Goal: Task Accomplishment & Management: Complete application form

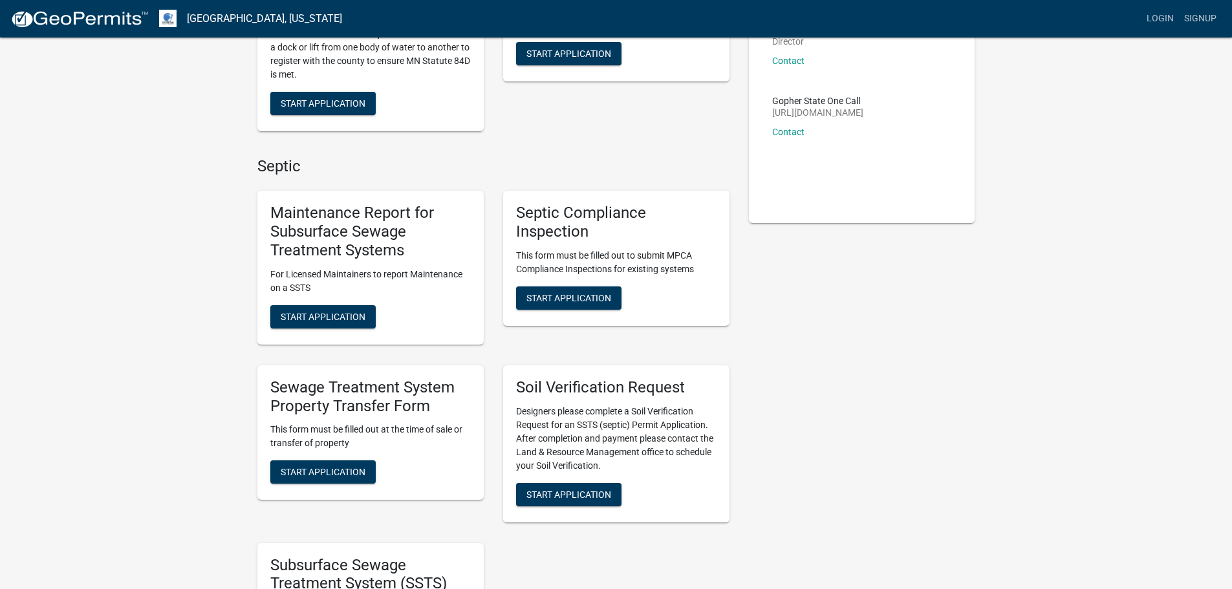
scroll to position [129, 0]
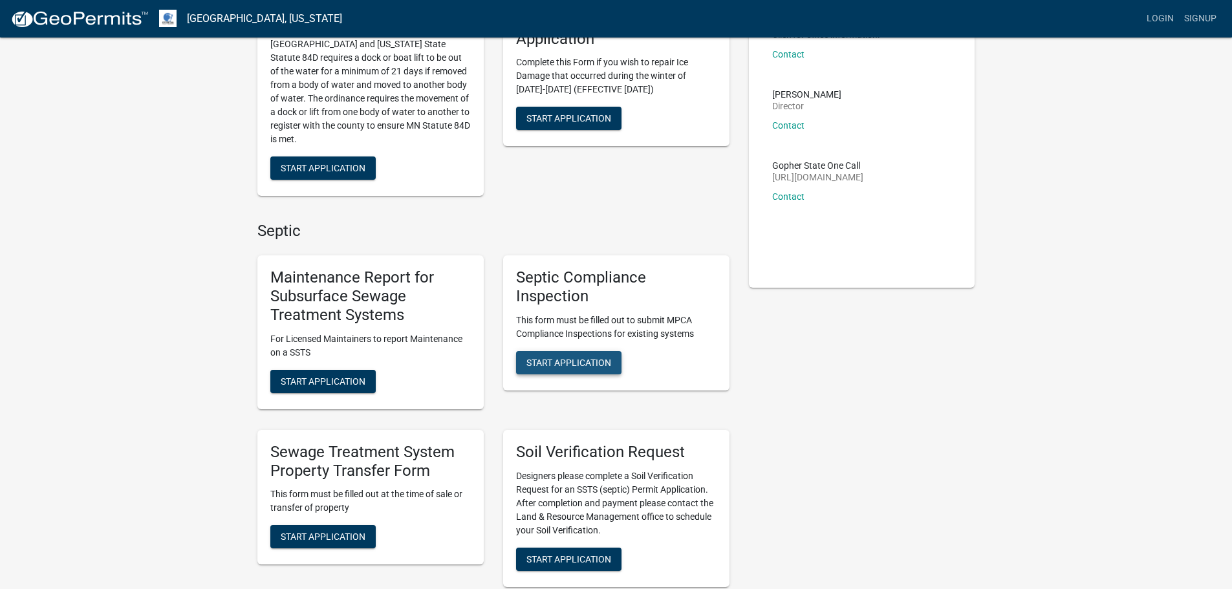
click at [570, 363] on span "Start Application" at bounding box center [568, 362] width 85 height 10
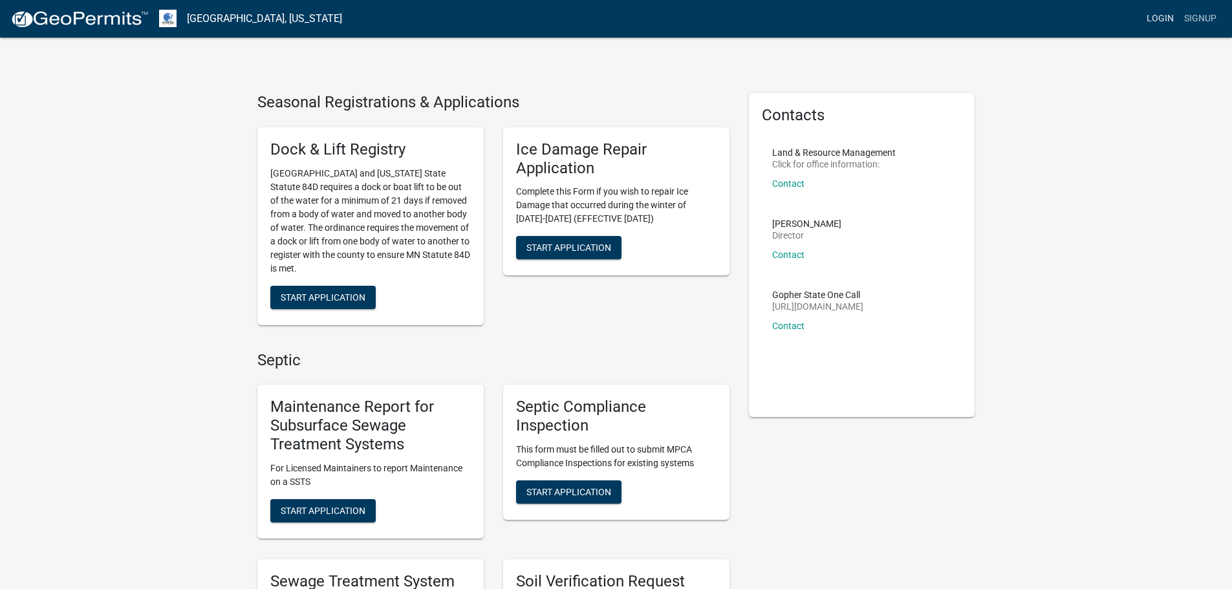
click at [1164, 21] on link "Login" at bounding box center [1161, 18] width 38 height 25
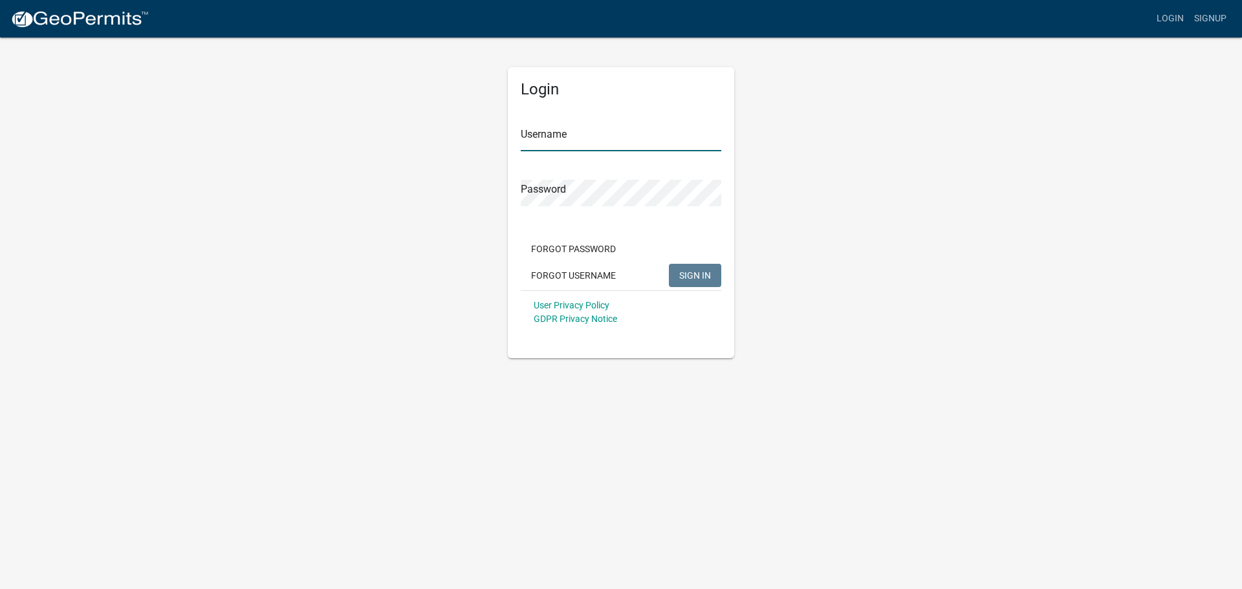
click at [570, 137] on input "Username" at bounding box center [621, 138] width 201 height 27
click at [458, 186] on div "Login Username elwoodseptic@gmail.com Password Forgot Password Forgot Username …" at bounding box center [620, 197] width 737 height 322
click at [695, 276] on span "SIGN IN" at bounding box center [695, 275] width 32 height 10
drag, startPoint x: 647, startPoint y: 135, endPoint x: 477, endPoint y: 131, distance: 170.1
click at [477, 131] on div "Login Username elwoodseptic@gmail.com Password Forgot Password Forgot Username …" at bounding box center [620, 197] width 737 height 322
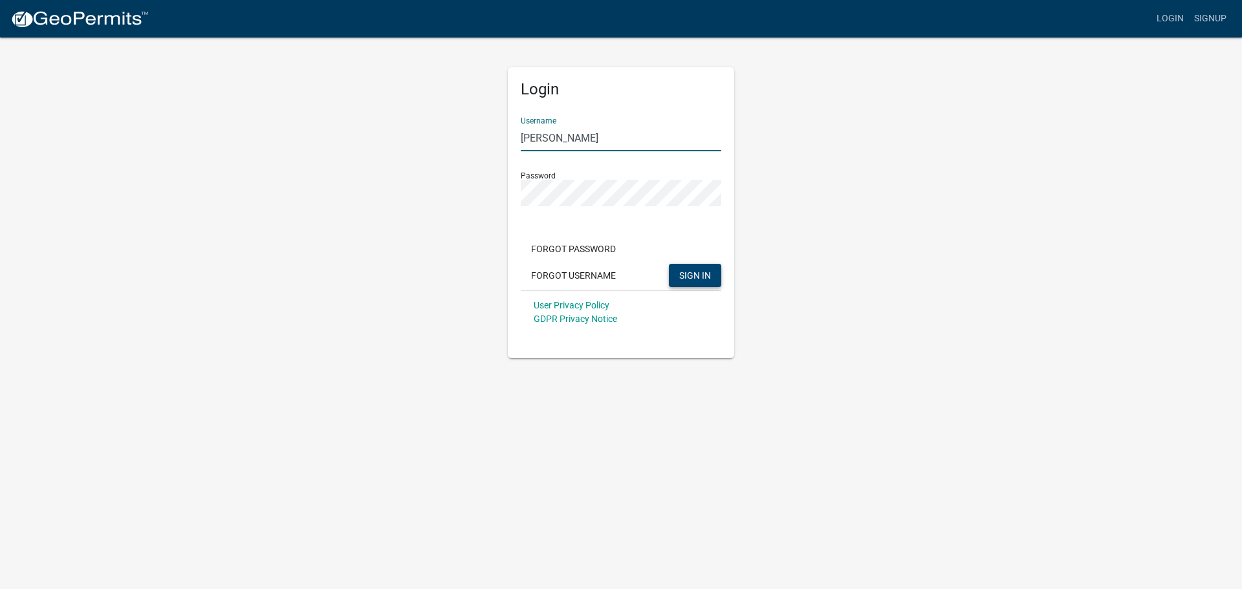
type input "[PERSON_NAME]"
click at [704, 277] on span "SIGN IN" at bounding box center [695, 275] width 32 height 10
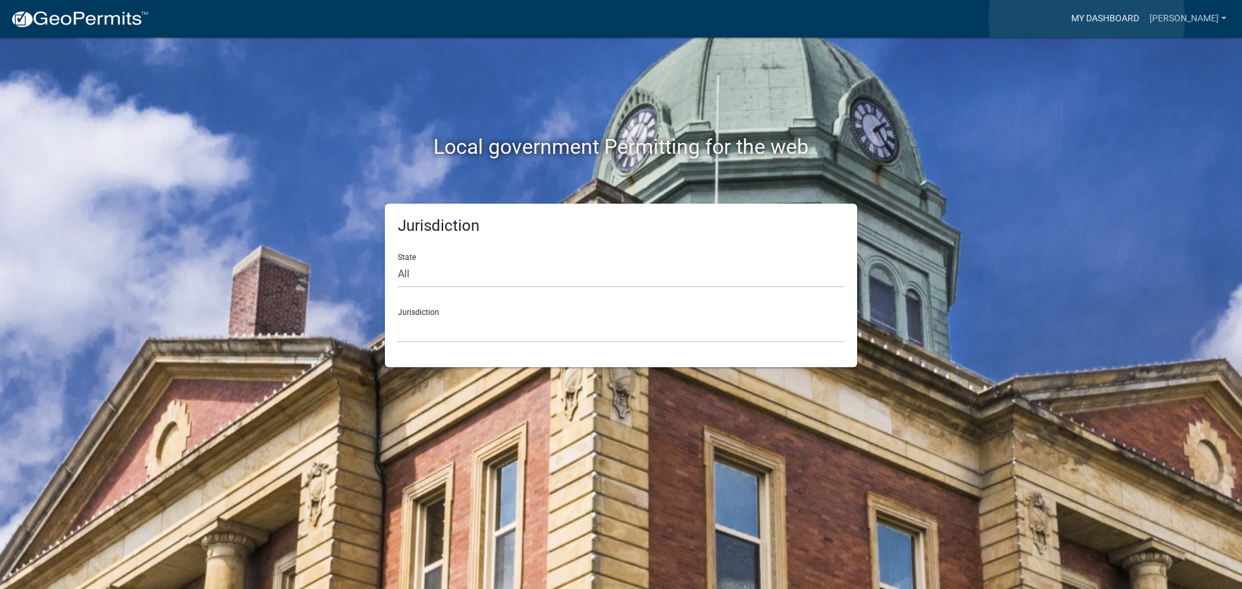
click at [1087, 19] on link "My Dashboard" at bounding box center [1105, 18] width 78 height 25
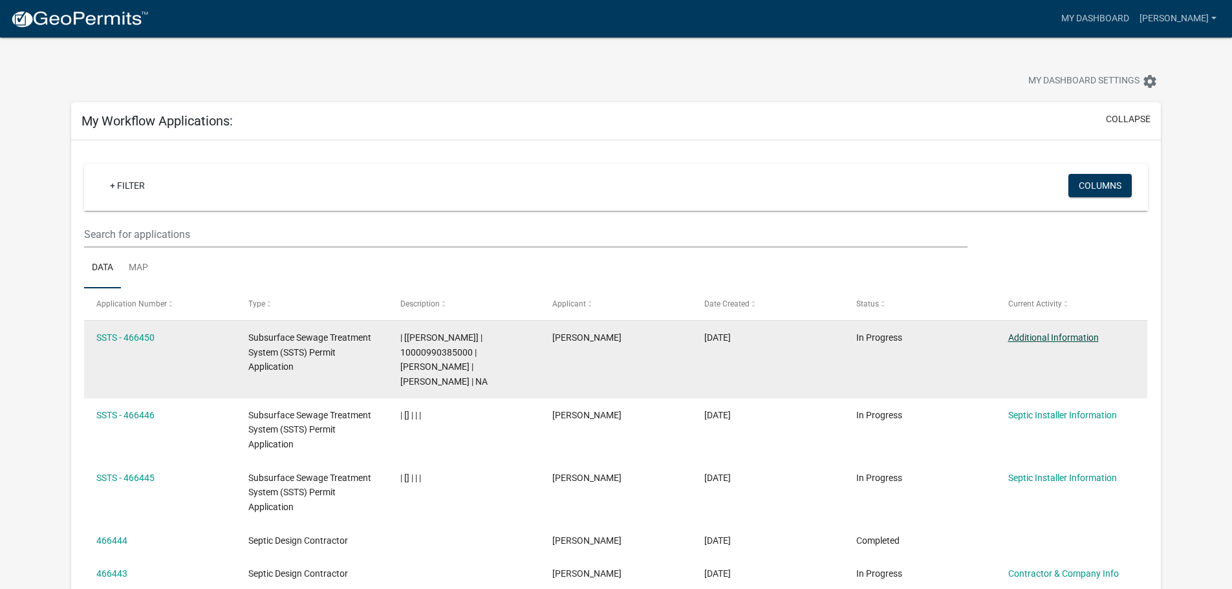
scroll to position [65, 0]
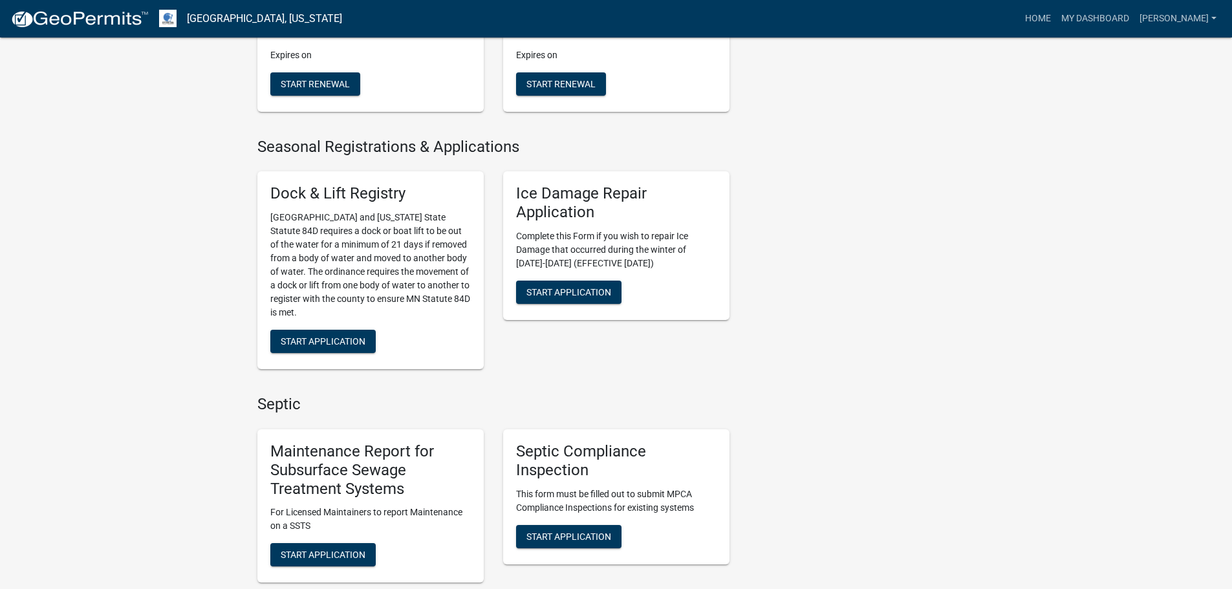
scroll to position [453, 0]
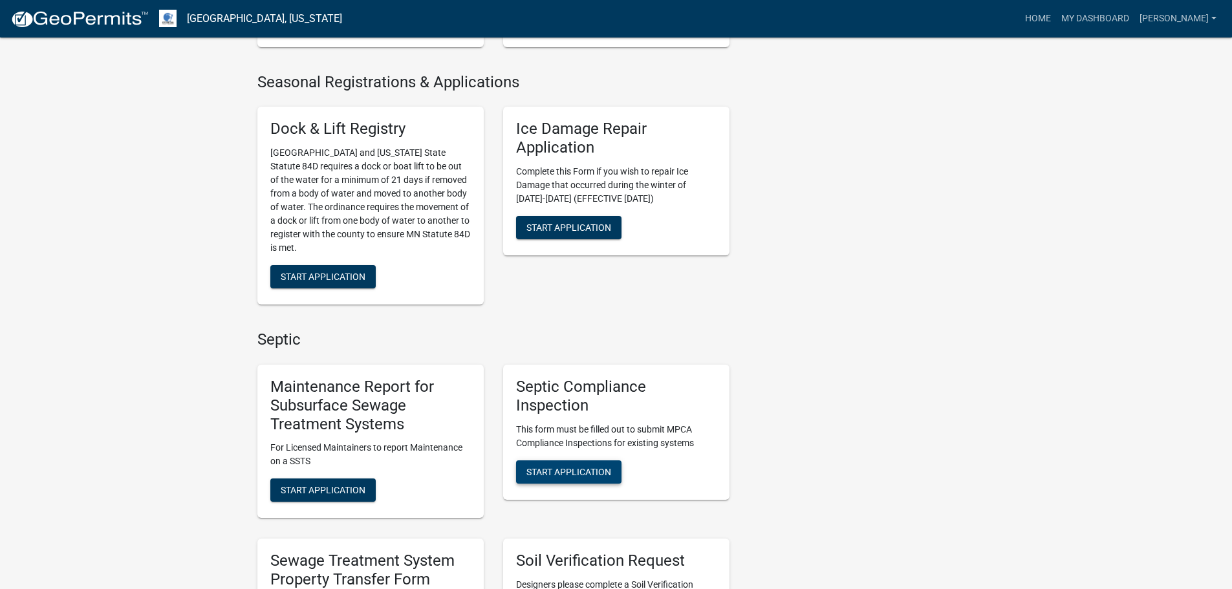
click at [564, 472] on span "Start Application" at bounding box center [568, 471] width 85 height 10
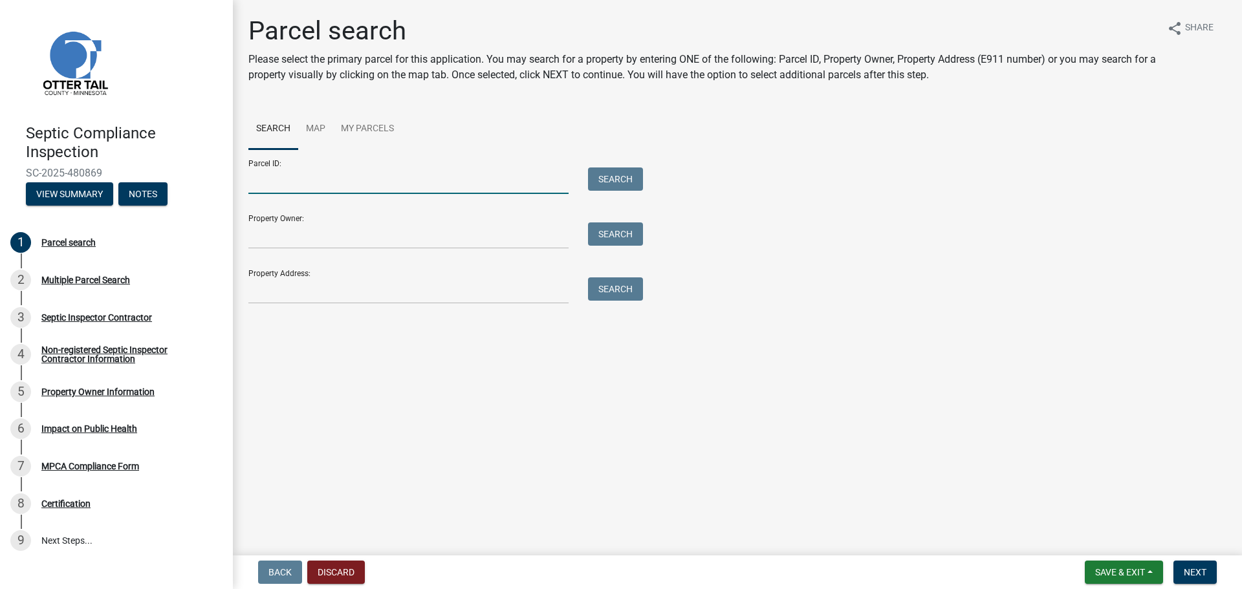
click at [270, 188] on input "Parcel ID:" at bounding box center [408, 181] width 320 height 27
click at [300, 180] on input "Parcel ID:" at bounding box center [408, 181] width 320 height 27
type input "49000990279000"
click at [635, 179] on button "Search" at bounding box center [615, 179] width 55 height 23
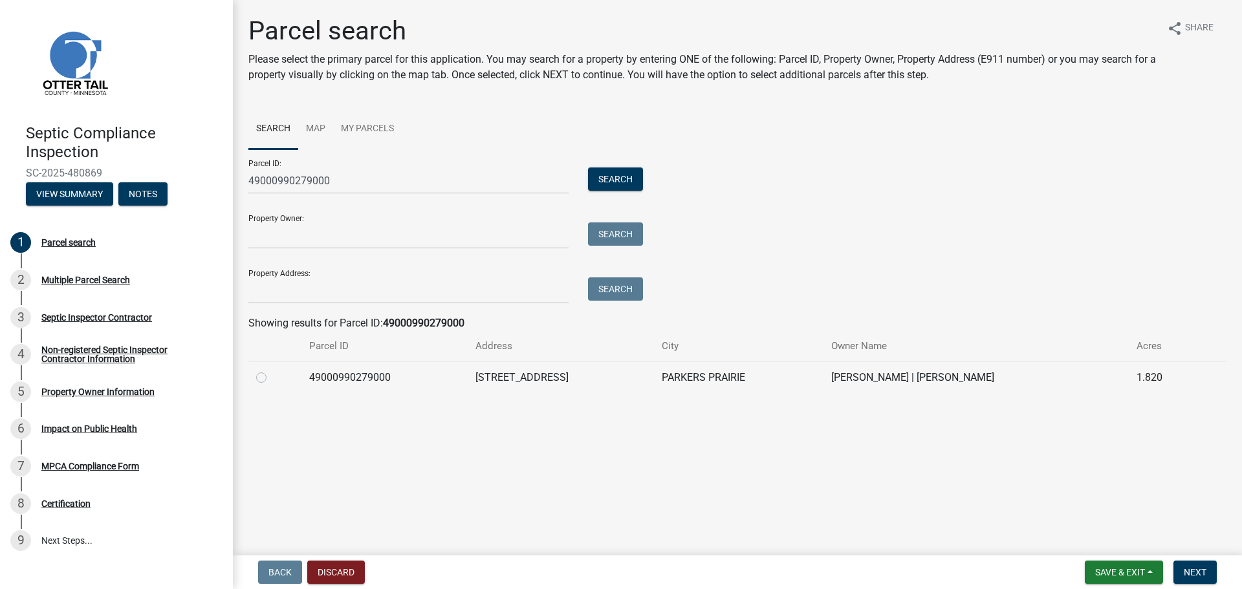
click at [272, 370] on label at bounding box center [272, 370] width 0 height 0
click at [272, 378] on input "radio" at bounding box center [276, 374] width 8 height 8
radio input "true"
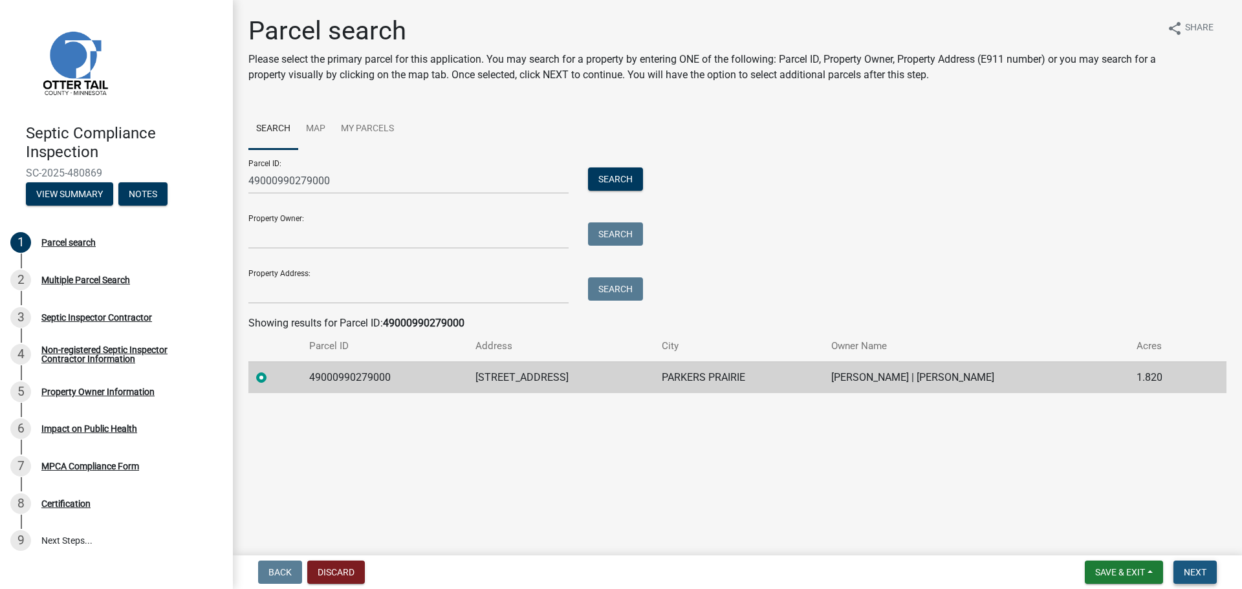
click at [1210, 574] on button "Next" at bounding box center [1194, 572] width 43 height 23
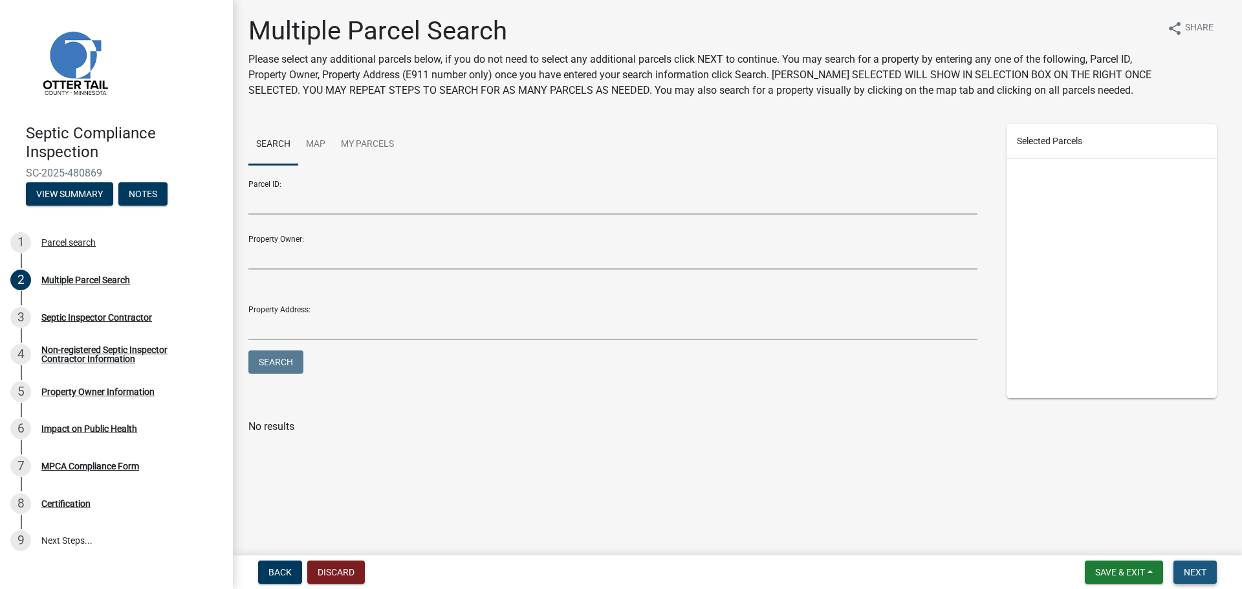
click at [1210, 575] on button "Next" at bounding box center [1194, 572] width 43 height 23
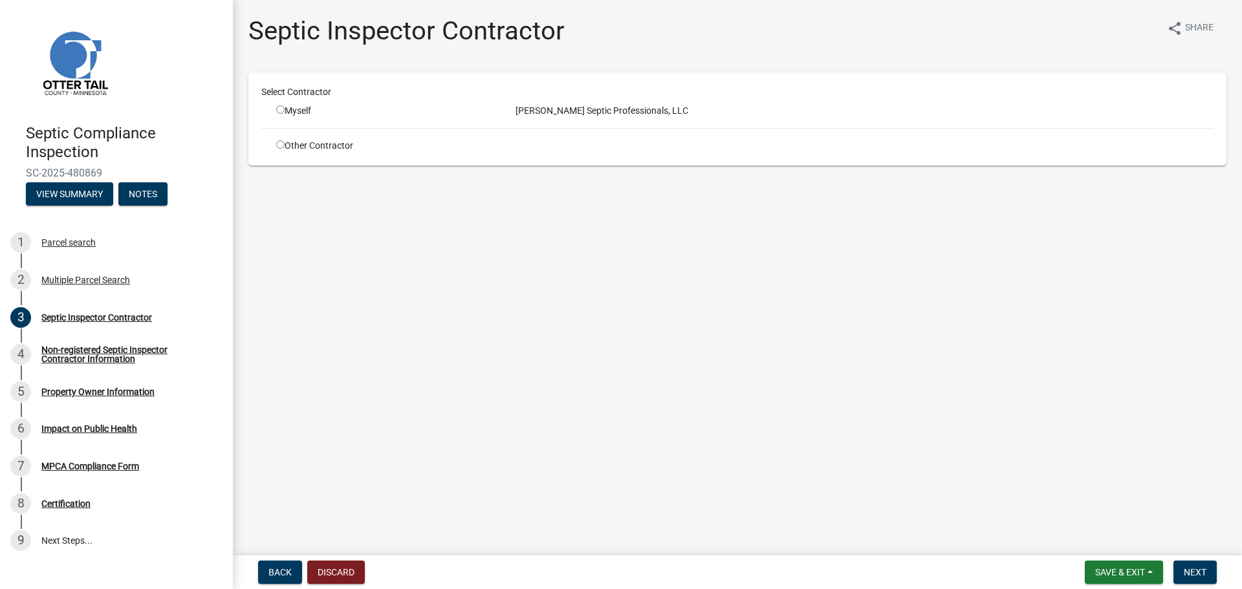
click at [283, 108] on input "radio" at bounding box center [280, 109] width 8 height 8
radio input "true"
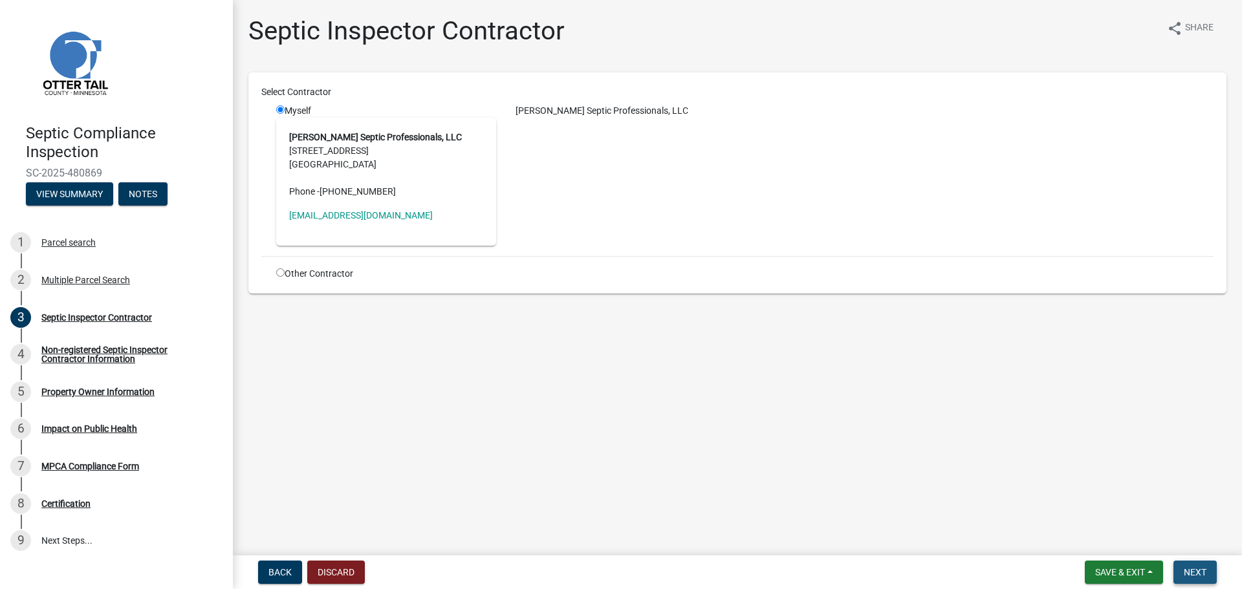
click at [1210, 572] on button "Next" at bounding box center [1194, 572] width 43 height 23
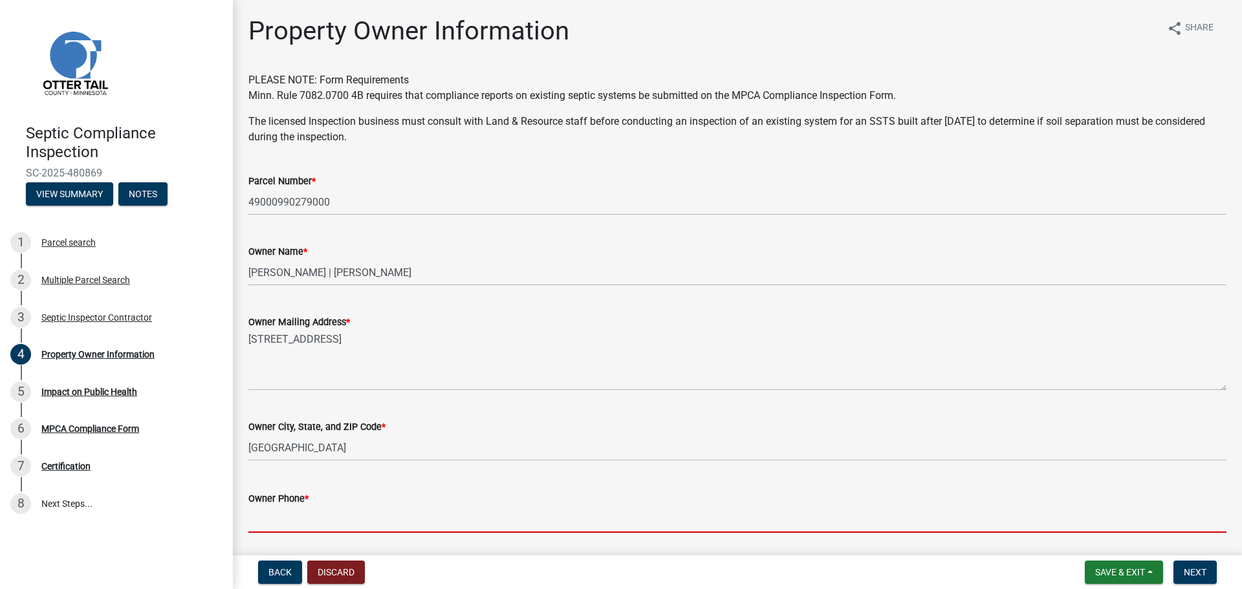
click at [299, 522] on input "Owner Phone *" at bounding box center [737, 519] width 978 height 27
click at [314, 519] on input "Owner Phone *" at bounding box center [737, 519] width 978 height 27
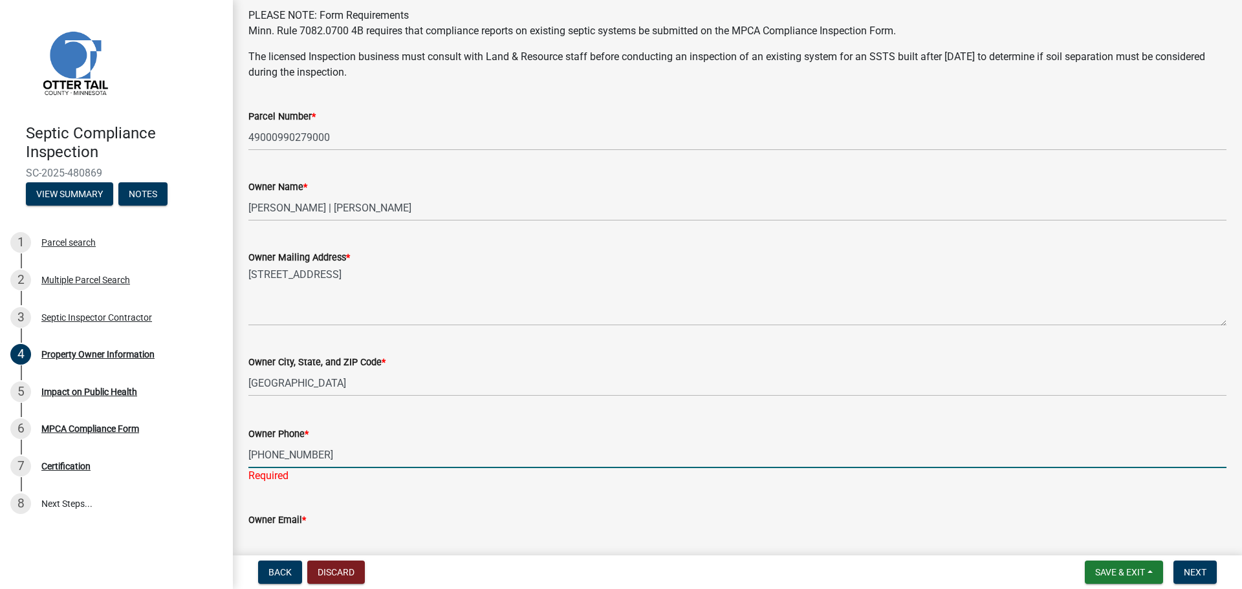
scroll to position [194, 0]
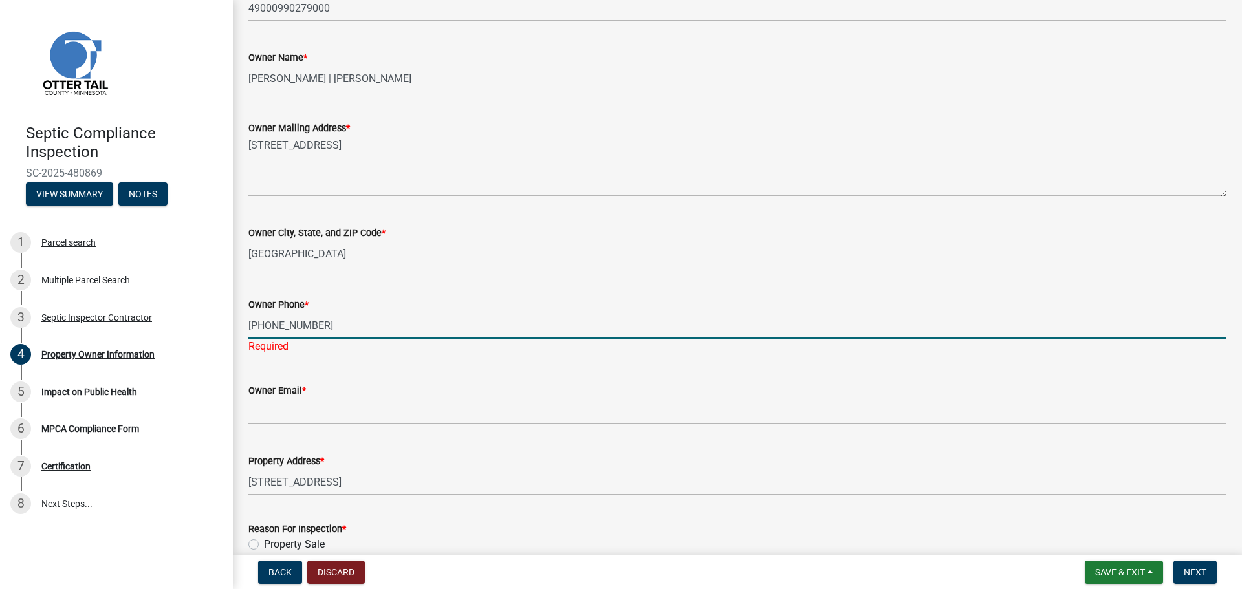
type input "[PHONE_NUMBER]"
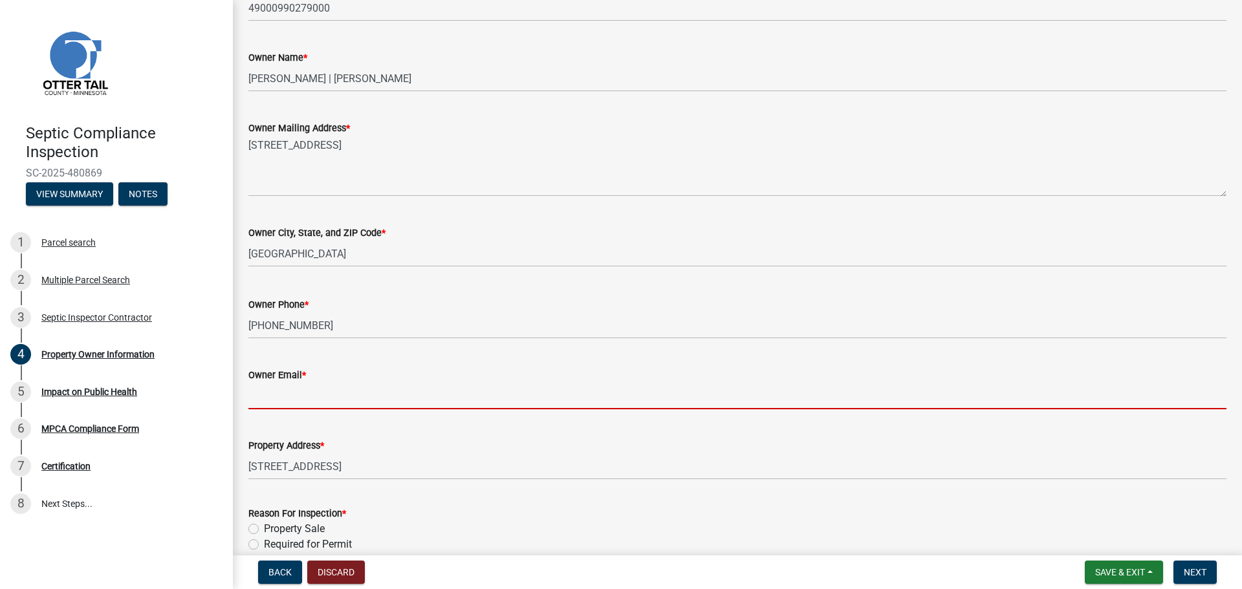
click at [292, 409] on wm-data-entity-input "Owner Email *" at bounding box center [737, 384] width 978 height 71
click at [266, 400] on input "Owner Email *" at bounding box center [737, 396] width 978 height 27
paste input "[EMAIL_ADDRESS][DOMAIN_NAME]"
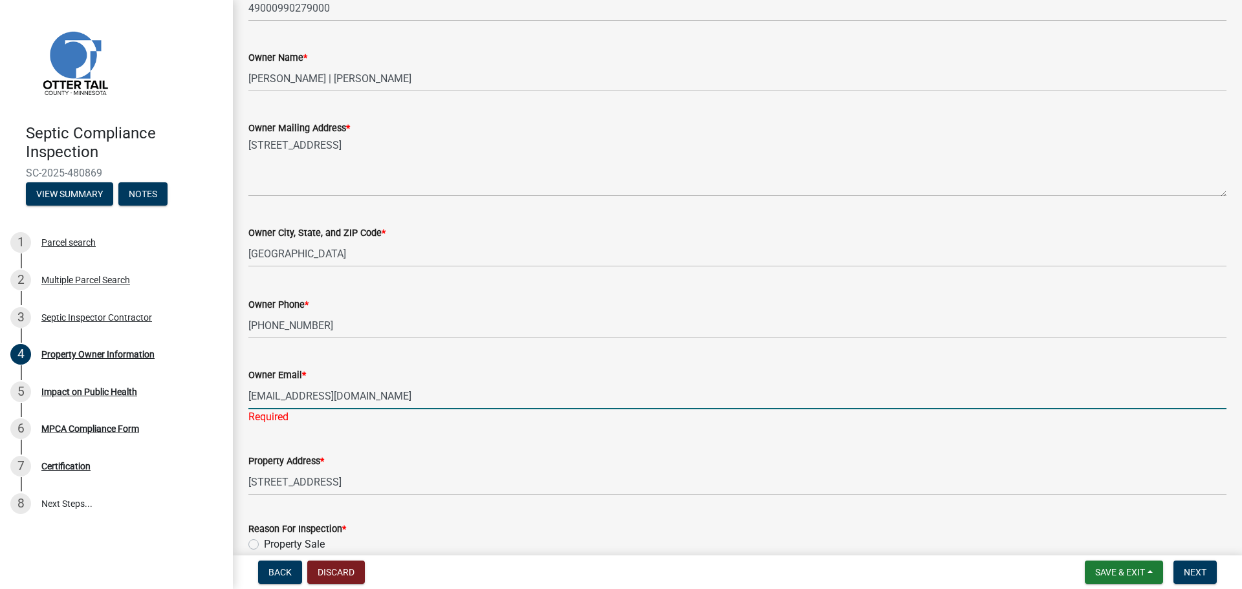
scroll to position [289, 0]
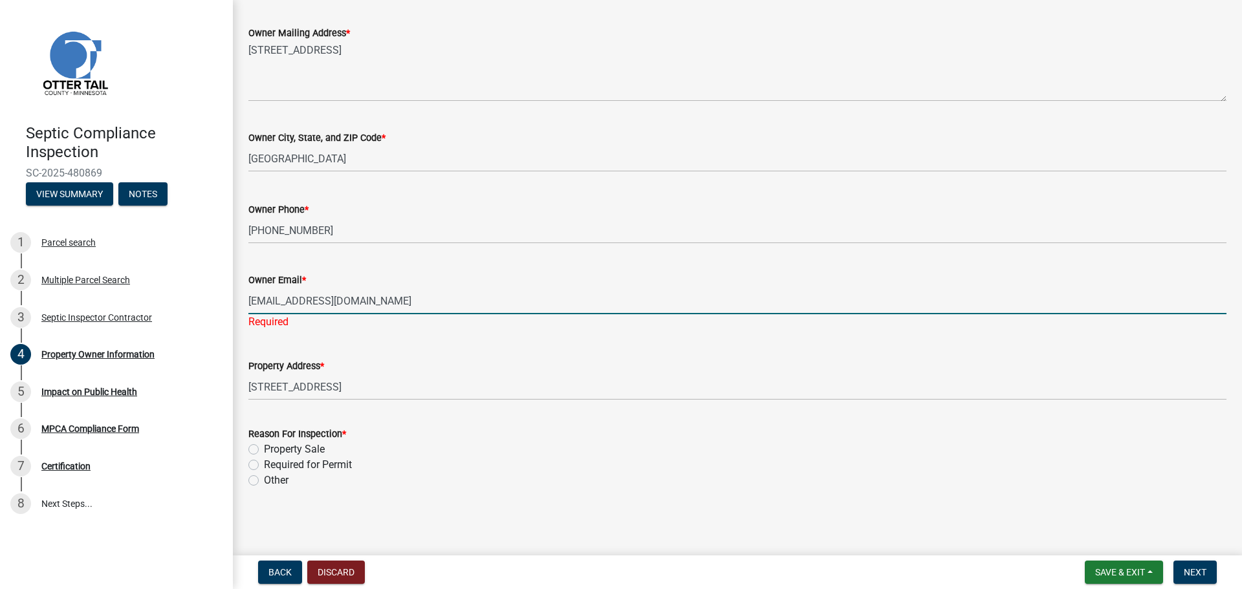
type input "[EMAIL_ADDRESS][DOMAIN_NAME]"
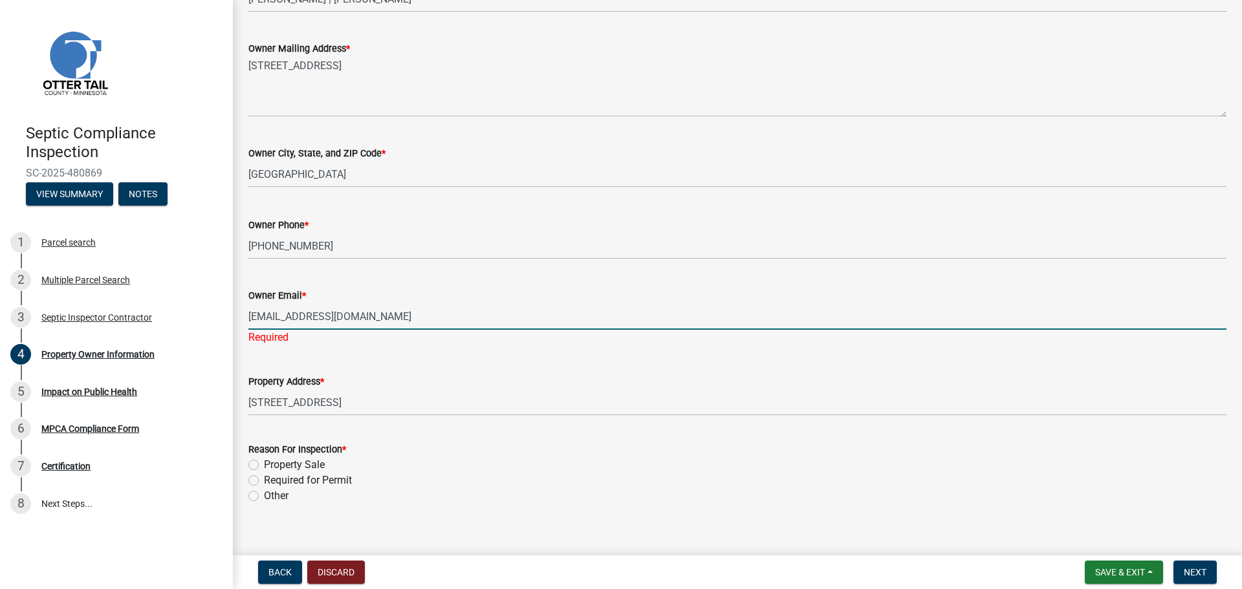
click at [264, 457] on label "Property Sale" at bounding box center [294, 465] width 61 height 16
click at [264, 457] on input "Property Sale" at bounding box center [268, 461] width 8 height 8
radio input "true"
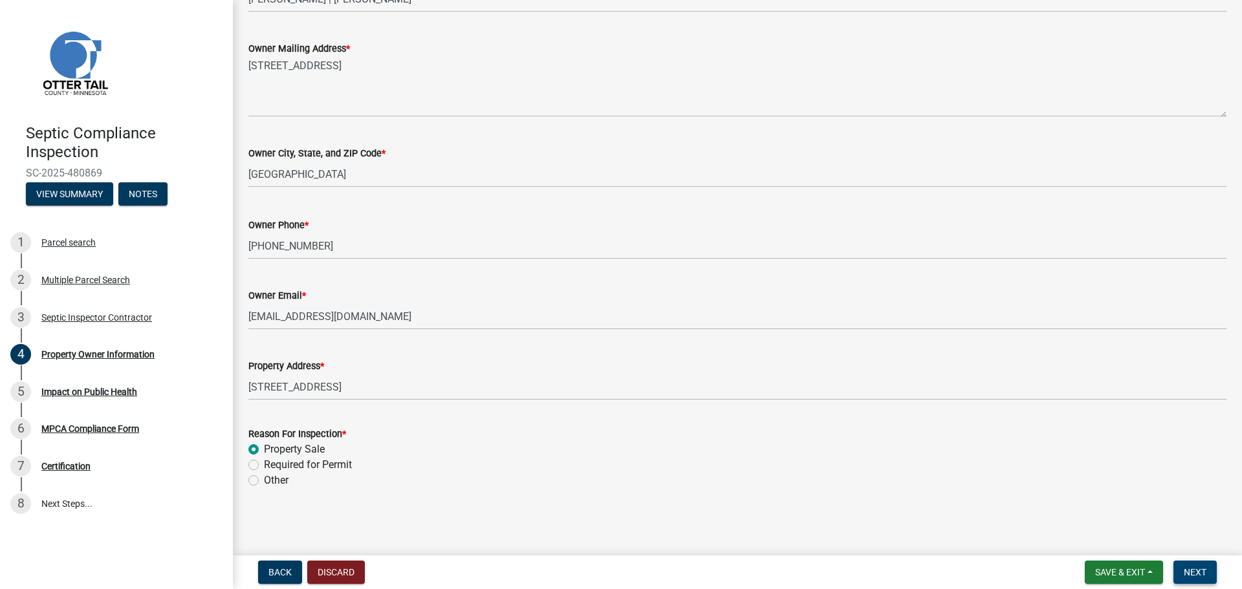
click at [1200, 574] on span "Next" at bounding box center [1195, 572] width 23 height 10
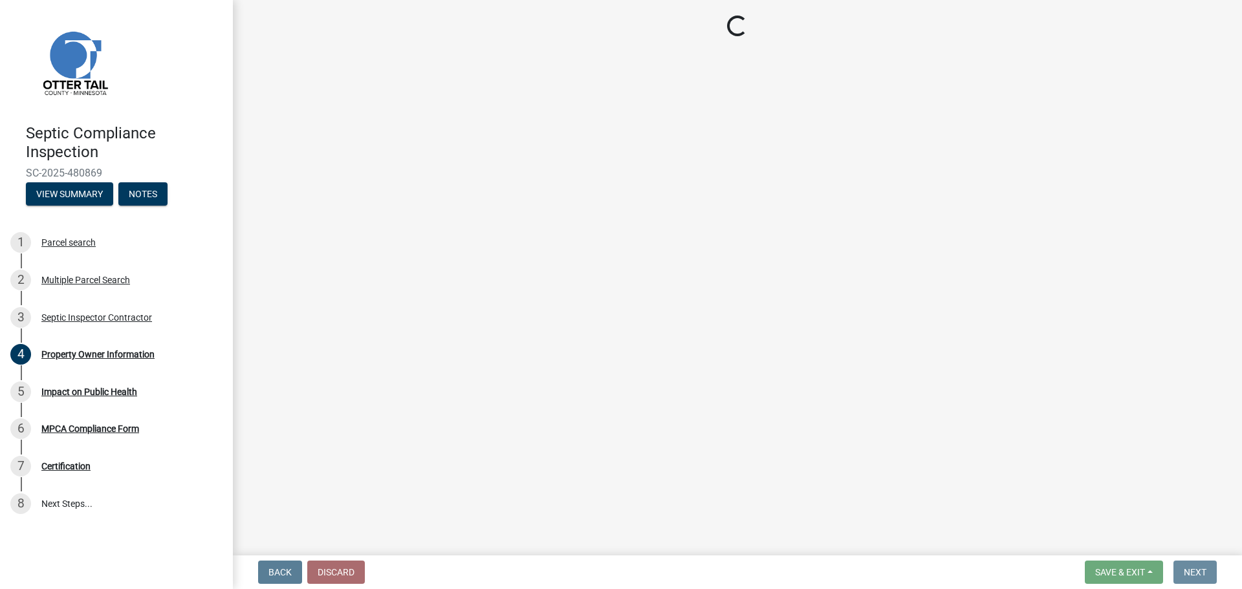
scroll to position [0, 0]
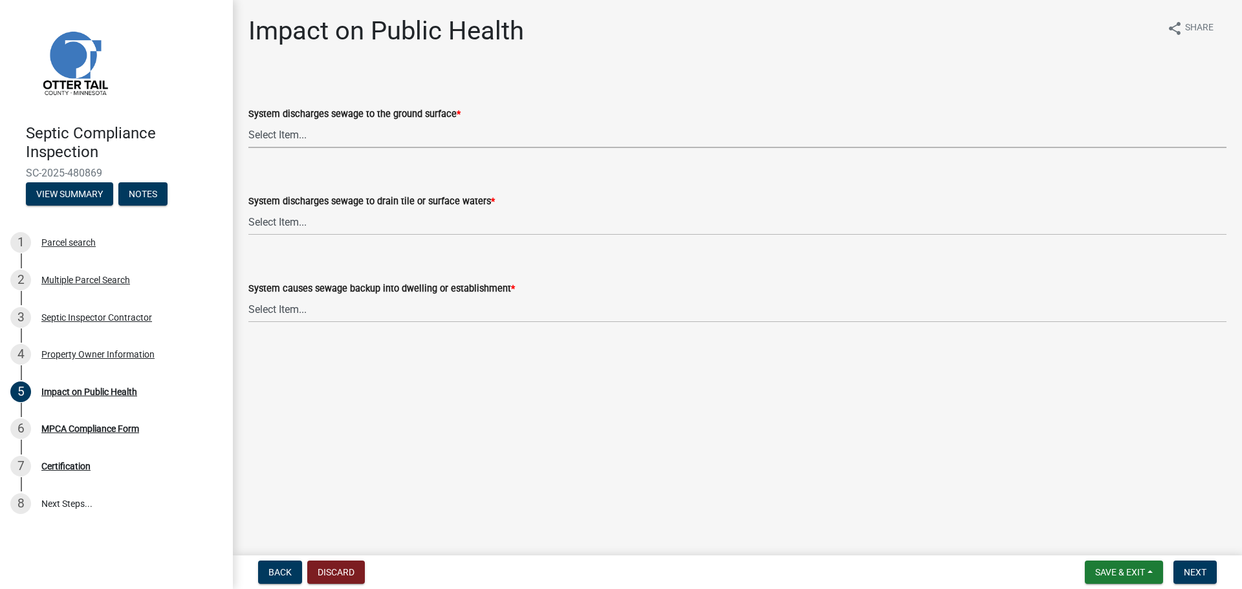
click at [290, 140] on select "Select Item... Yes No" at bounding box center [737, 135] width 978 height 27
click at [248, 122] on select "Select Item... Yes No" at bounding box center [737, 135] width 978 height 27
select select "9c5ef684-d0d4-4879-ab12-905ddbd81a72"
click at [266, 224] on select "Select Item... Yes No" at bounding box center [737, 222] width 978 height 27
click at [248, 209] on select "Select Item... Yes No" at bounding box center [737, 222] width 978 height 27
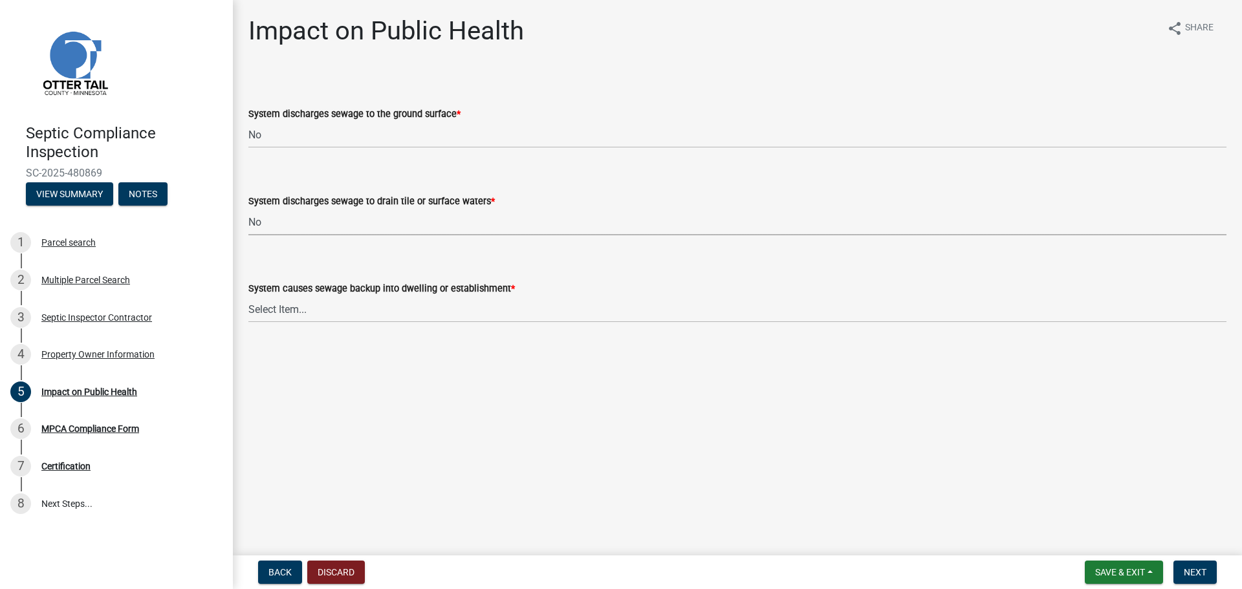
select select "7d491a2b-e9f0-4952-b474-53ca749b22af"
click at [265, 314] on select "Select Item... Yes No" at bounding box center [737, 309] width 978 height 27
click at [248, 296] on select "Select Item... Yes No" at bounding box center [737, 309] width 978 height 27
select select "6e07b46b-a403-4f3e-b4fc-218acc732c01"
click at [1196, 576] on span "Next" at bounding box center [1195, 572] width 23 height 10
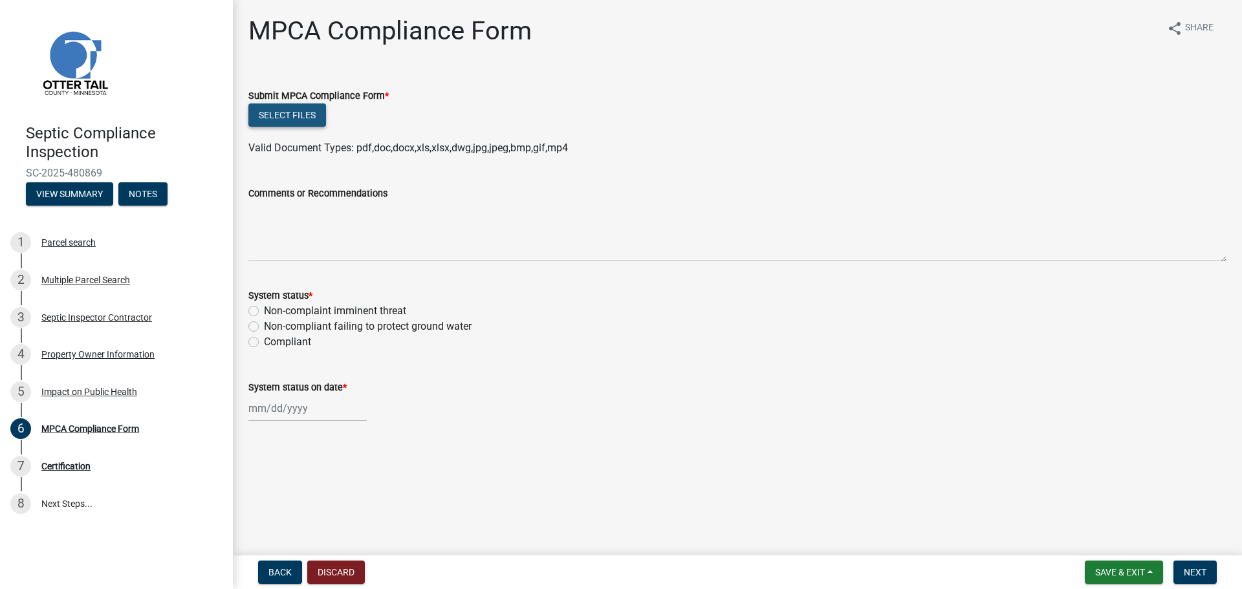
click at [293, 117] on button "Select files" at bounding box center [287, 114] width 78 height 23
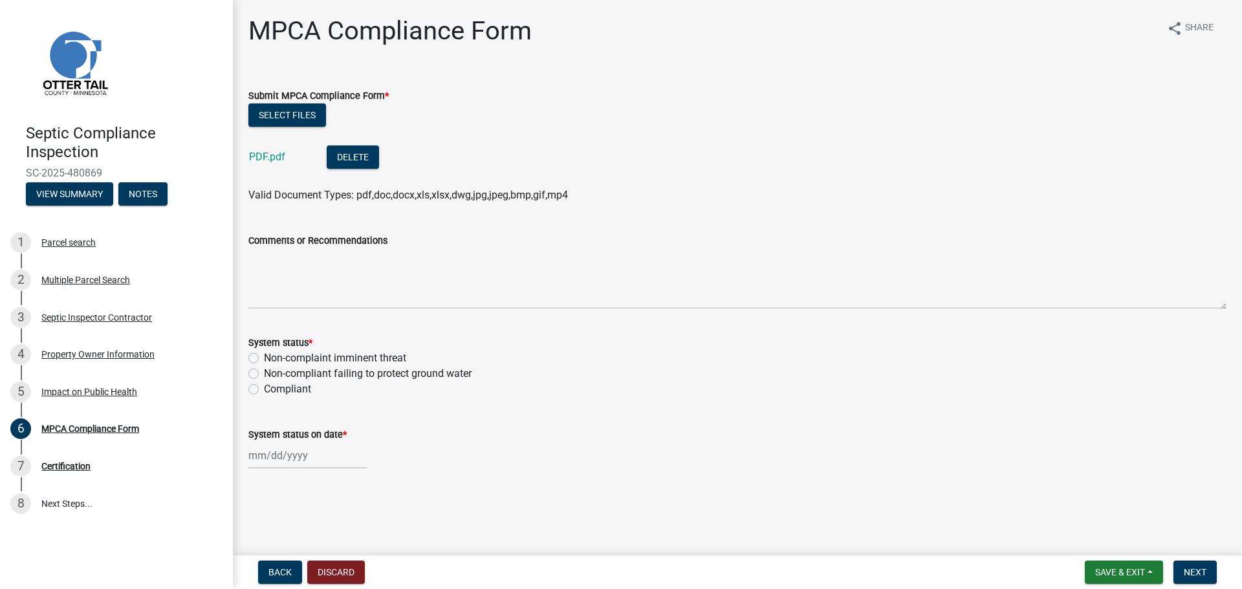
click at [264, 389] on label "Compliant" at bounding box center [287, 390] width 47 height 16
click at [264, 389] on input "Compliant" at bounding box center [268, 386] width 8 height 8
radio input "true"
click at [303, 464] on div at bounding box center [307, 455] width 118 height 27
select select "9"
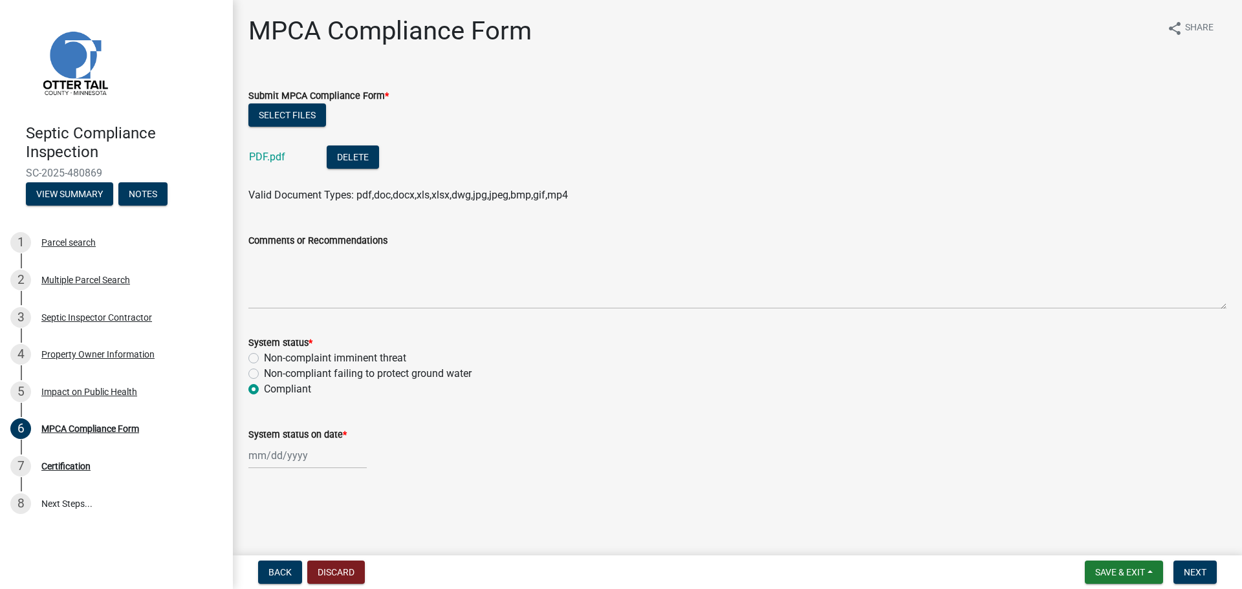
select select "2025"
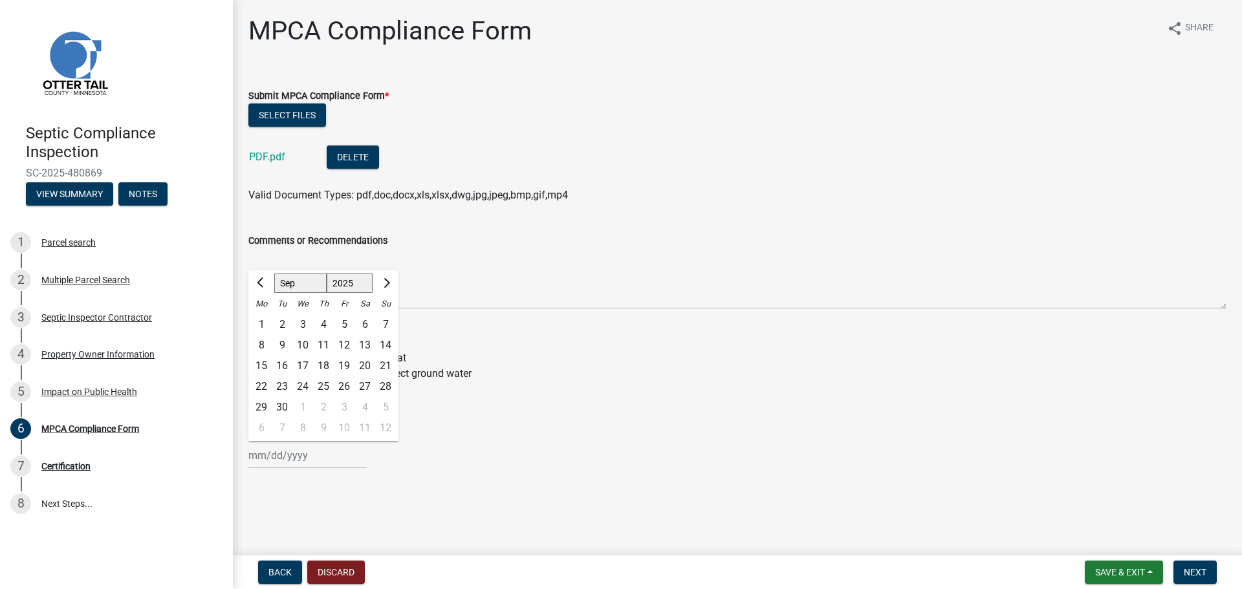
click at [304, 365] on div "17" at bounding box center [302, 366] width 21 height 21
type input "[DATE]"
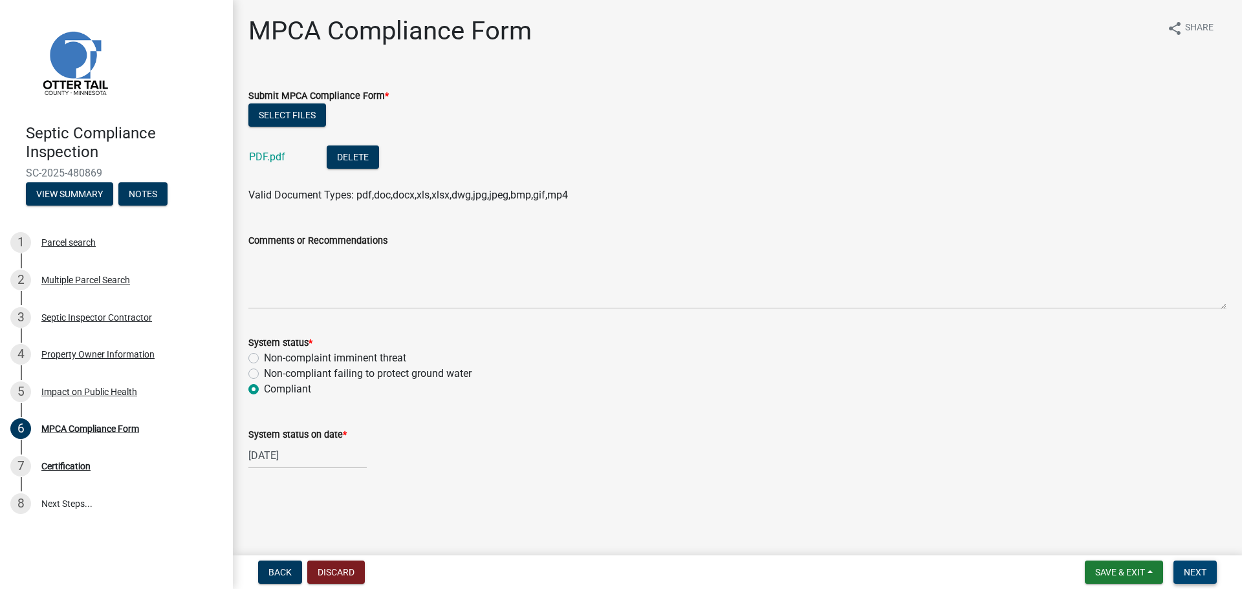
click at [1195, 572] on span "Next" at bounding box center [1195, 572] width 23 height 10
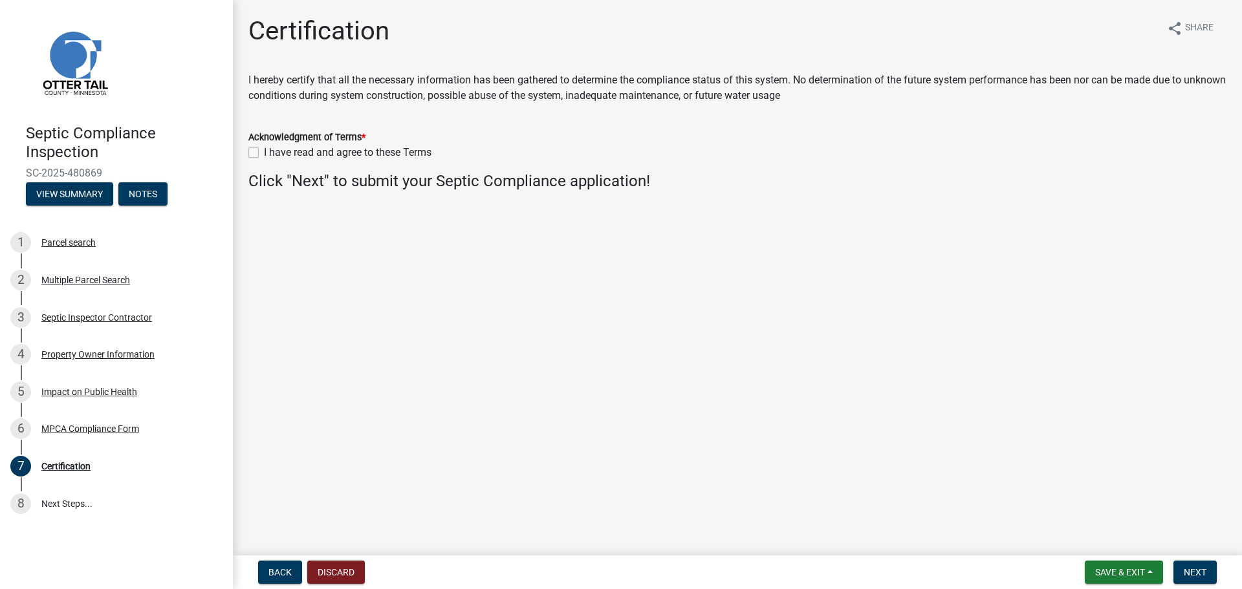
click at [264, 151] on label "I have read and agree to these Terms" at bounding box center [348, 153] width 168 height 16
click at [264, 151] on input "I have read and agree to these Terms" at bounding box center [268, 149] width 8 height 8
checkbox input "true"
click at [1192, 570] on span "Next" at bounding box center [1195, 572] width 23 height 10
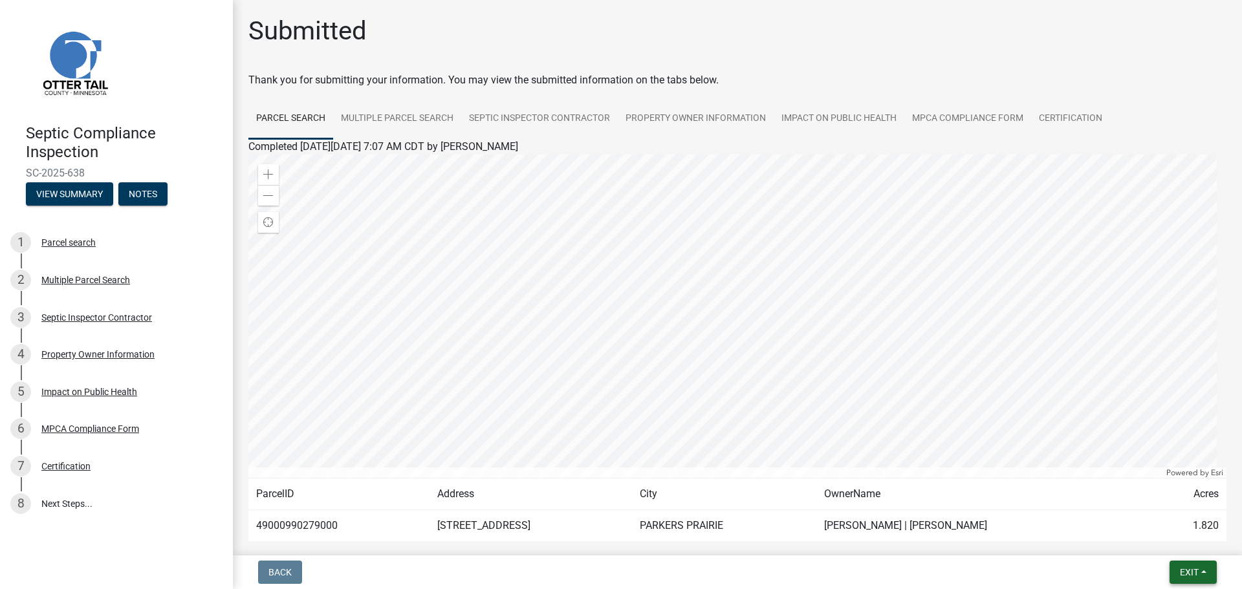
click at [1186, 577] on span "Exit" at bounding box center [1189, 572] width 19 height 10
click at [1160, 543] on button "Save & Exit" at bounding box center [1164, 538] width 103 height 31
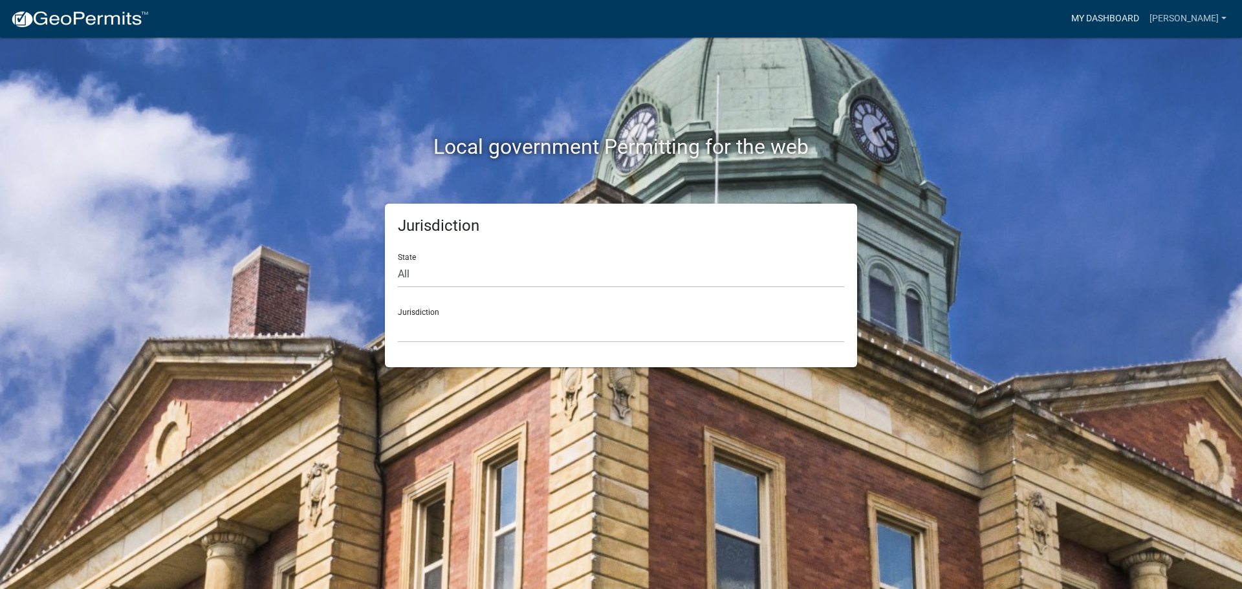
click at [1087, 23] on link "My Dashboard" at bounding box center [1105, 18] width 78 height 25
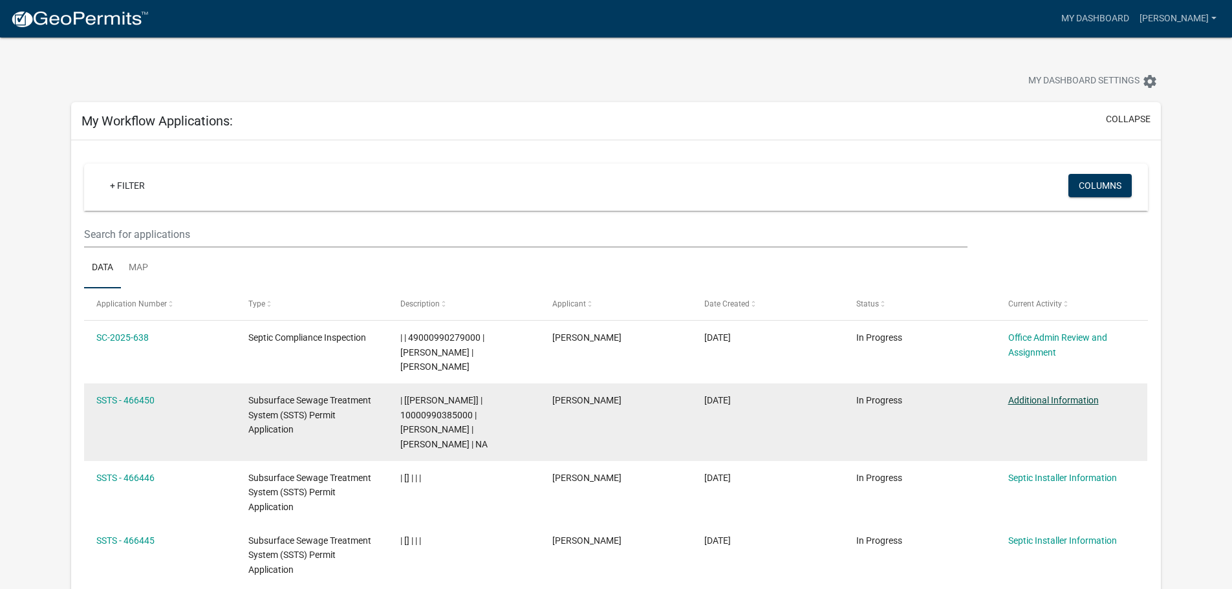
click at [1054, 404] on link "Additional Information" at bounding box center [1053, 400] width 91 height 10
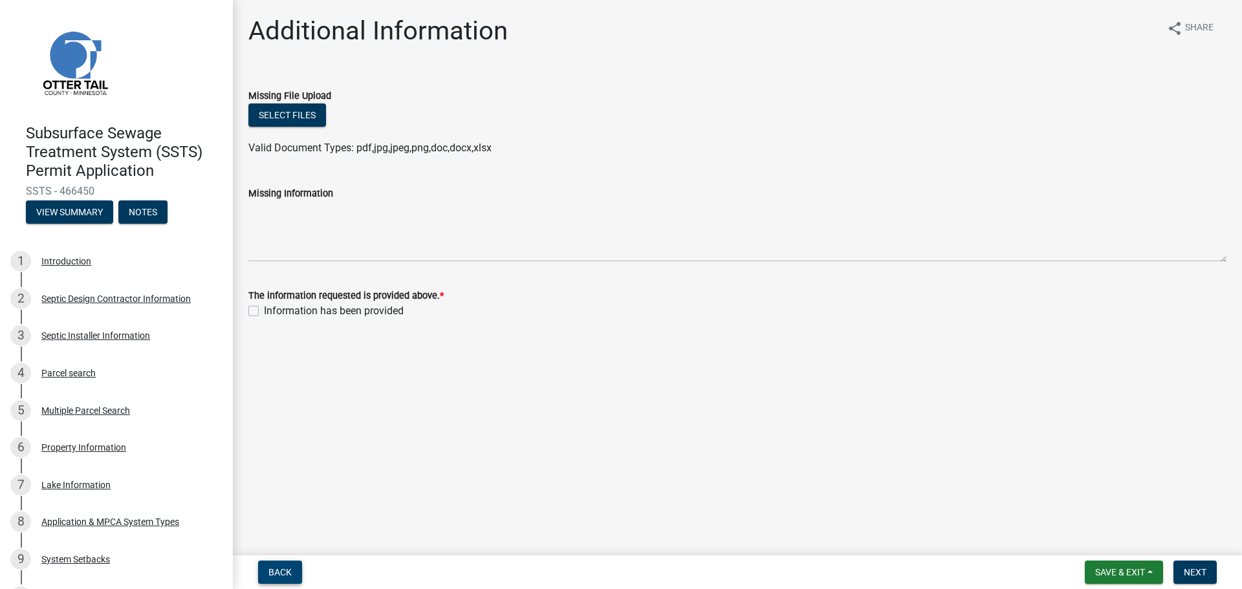
click at [284, 574] on span "Back" at bounding box center [279, 572] width 23 height 10
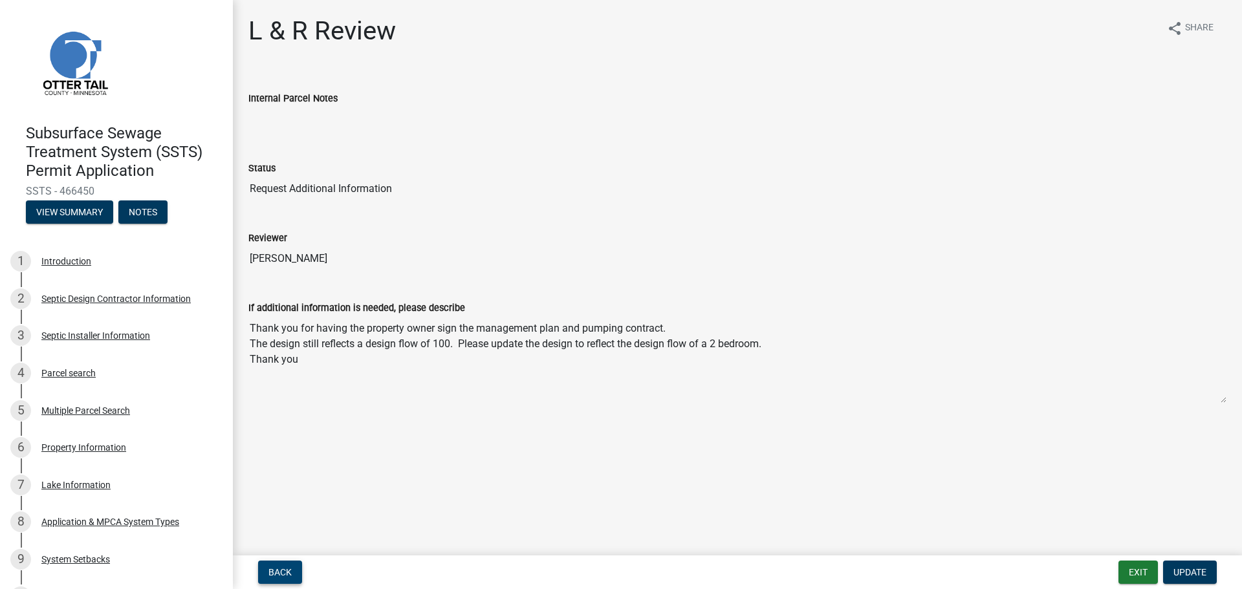
click at [286, 574] on span "Back" at bounding box center [279, 572] width 23 height 10
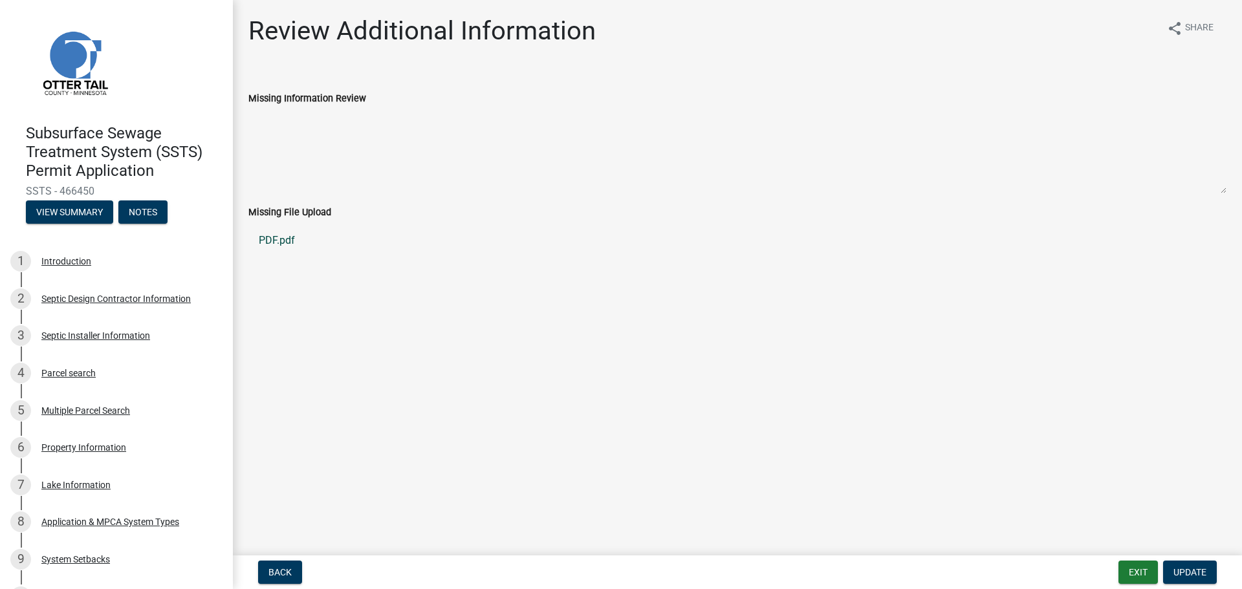
click at [270, 239] on link "PDF.pdf" at bounding box center [737, 240] width 978 height 31
click at [272, 574] on span "Back" at bounding box center [279, 572] width 23 height 10
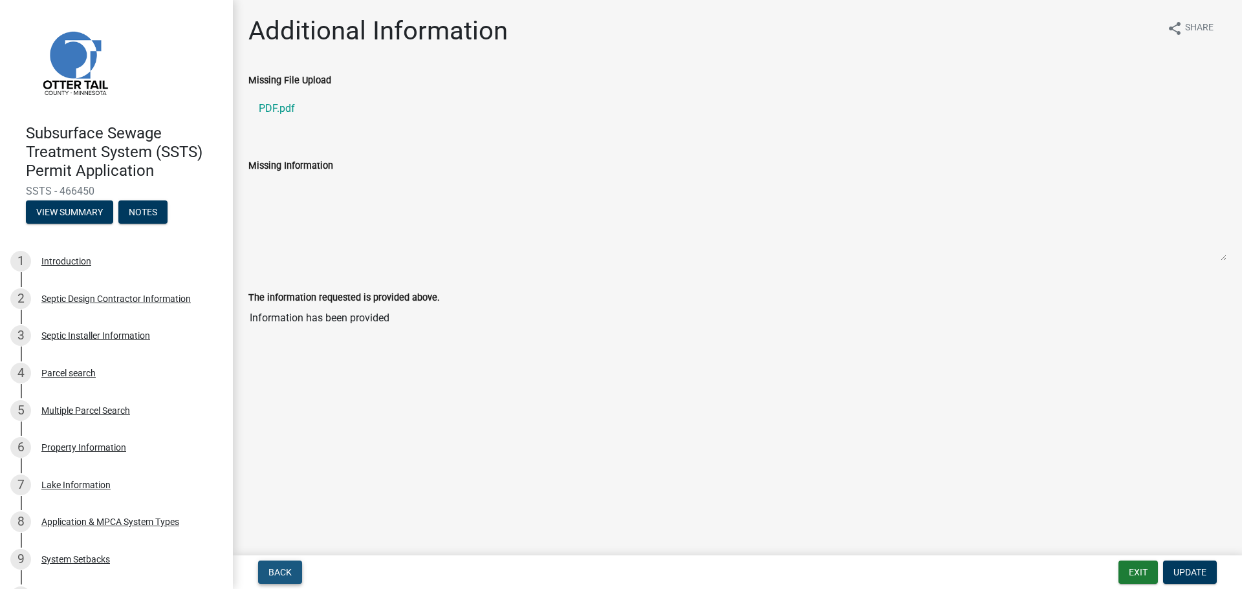
click at [273, 574] on span "Back" at bounding box center [279, 572] width 23 height 10
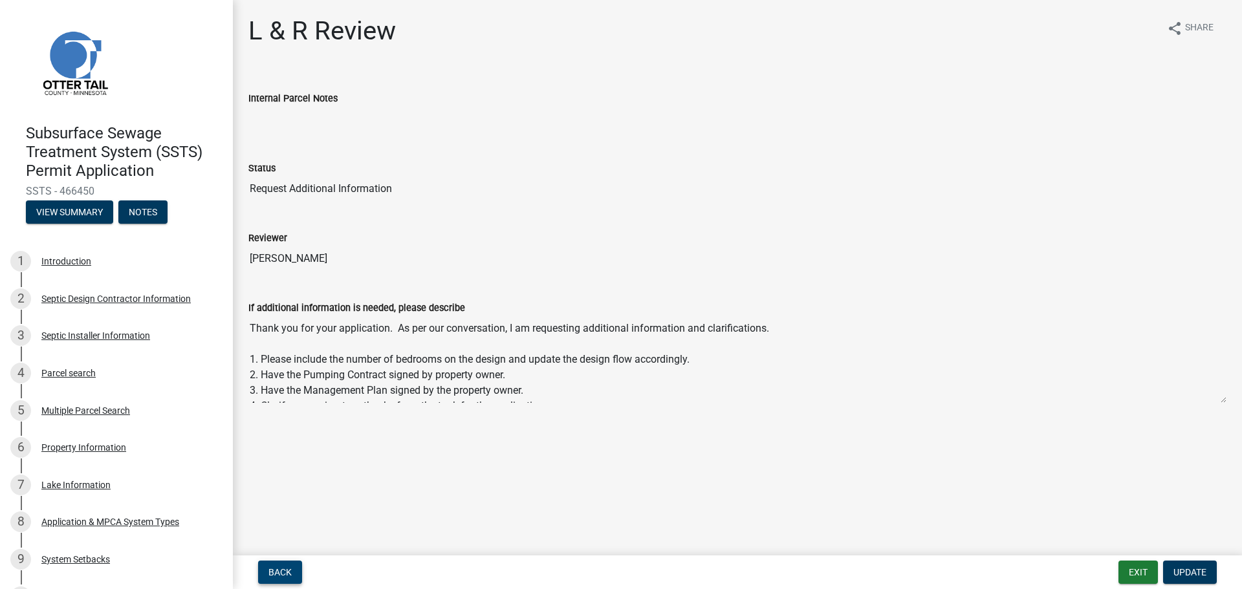
click at [276, 571] on span "Back" at bounding box center [279, 572] width 23 height 10
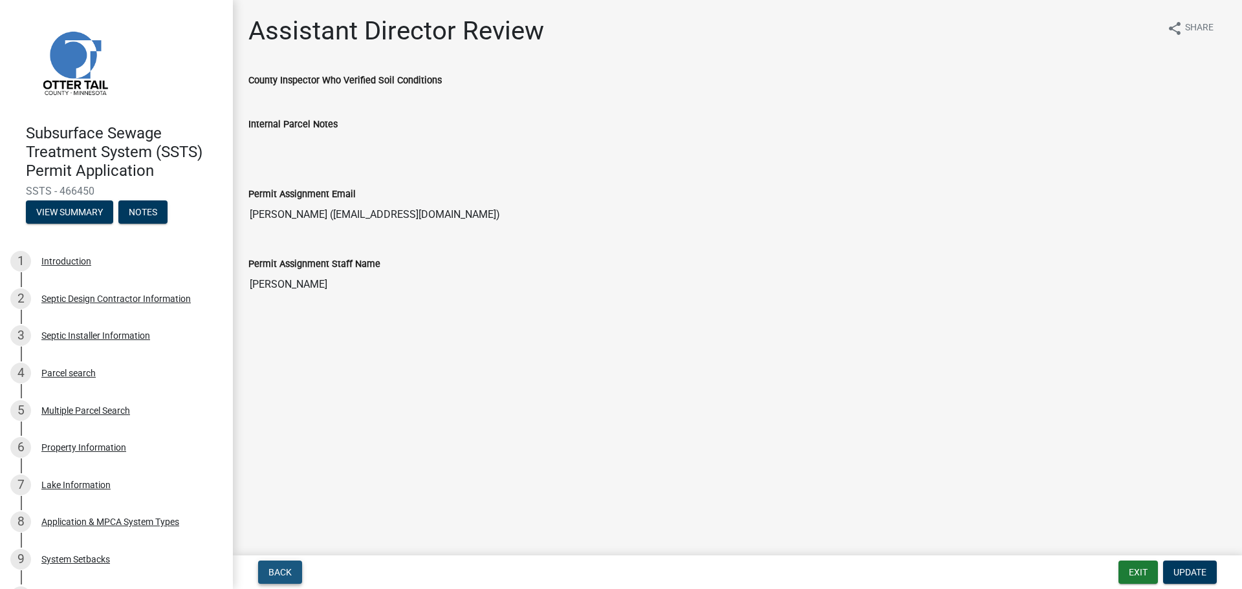
click at [276, 571] on span "Back" at bounding box center [279, 572] width 23 height 10
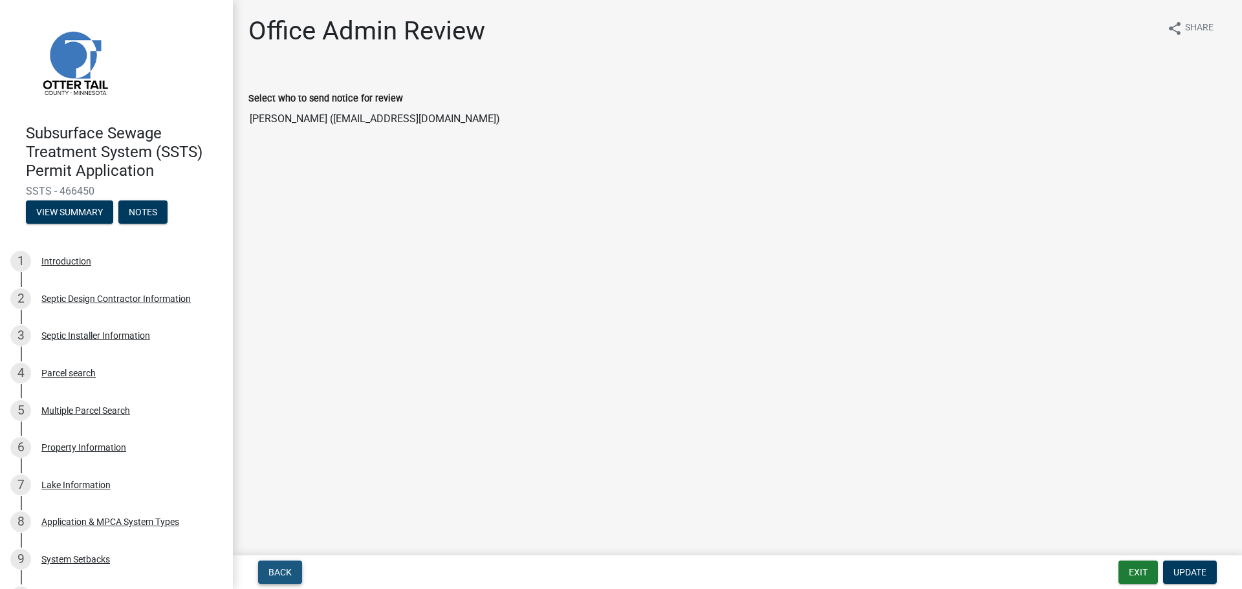
click at [276, 571] on span "Back" at bounding box center [279, 572] width 23 height 10
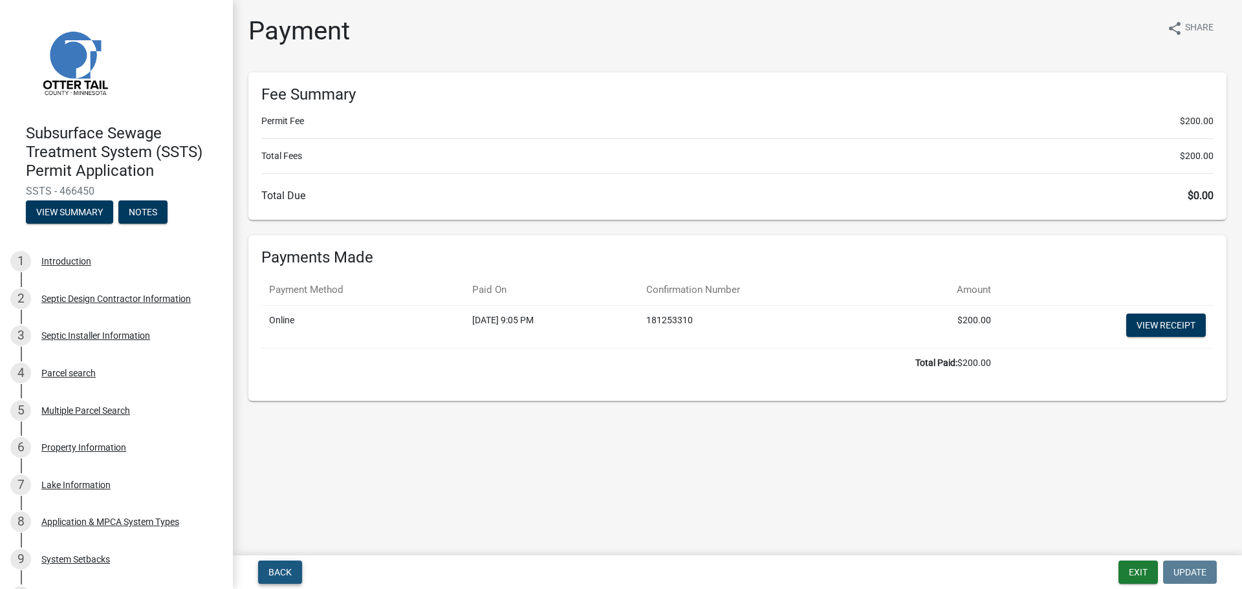
click at [276, 571] on span "Back" at bounding box center [279, 572] width 23 height 10
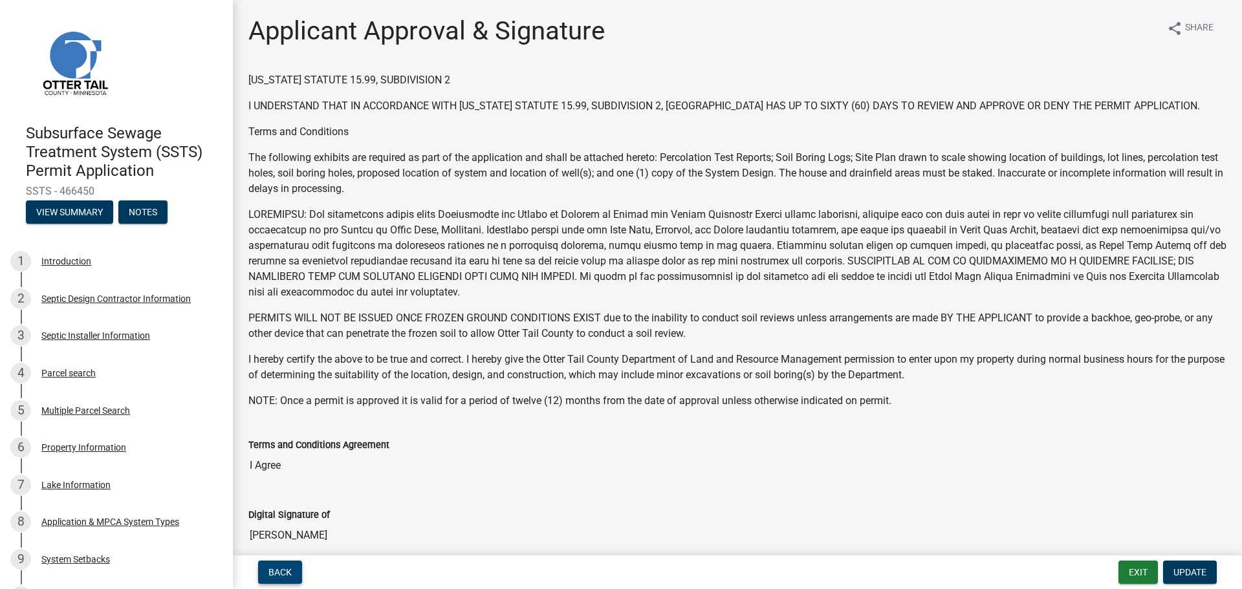
click at [276, 571] on span "Back" at bounding box center [279, 572] width 23 height 10
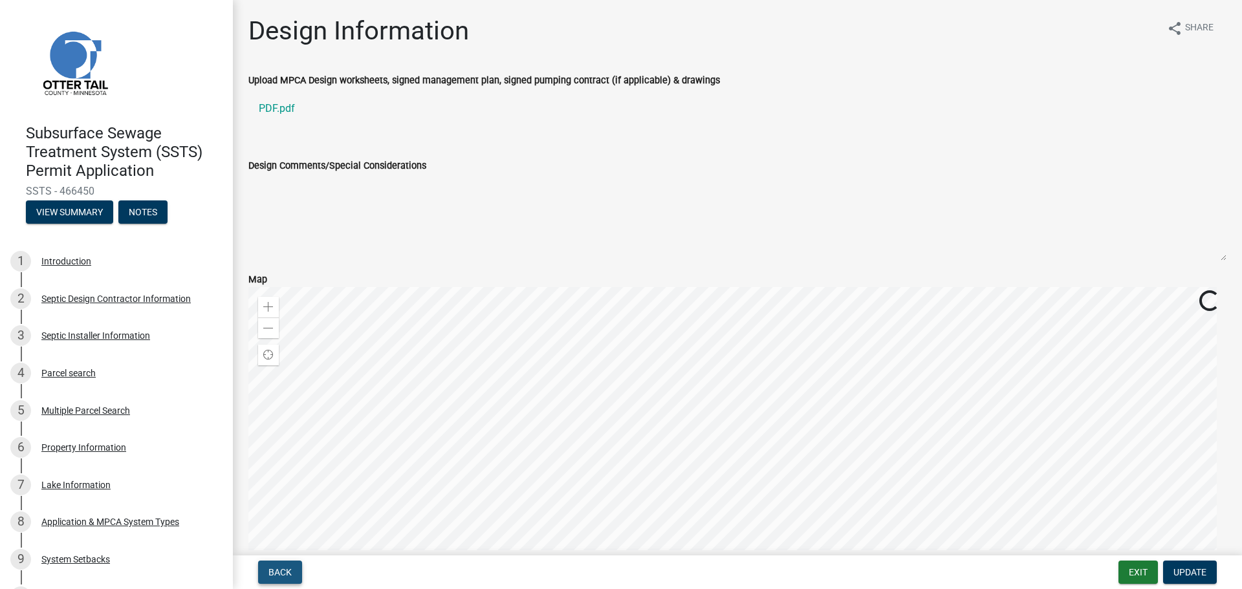
click at [276, 571] on span "Back" at bounding box center [279, 572] width 23 height 10
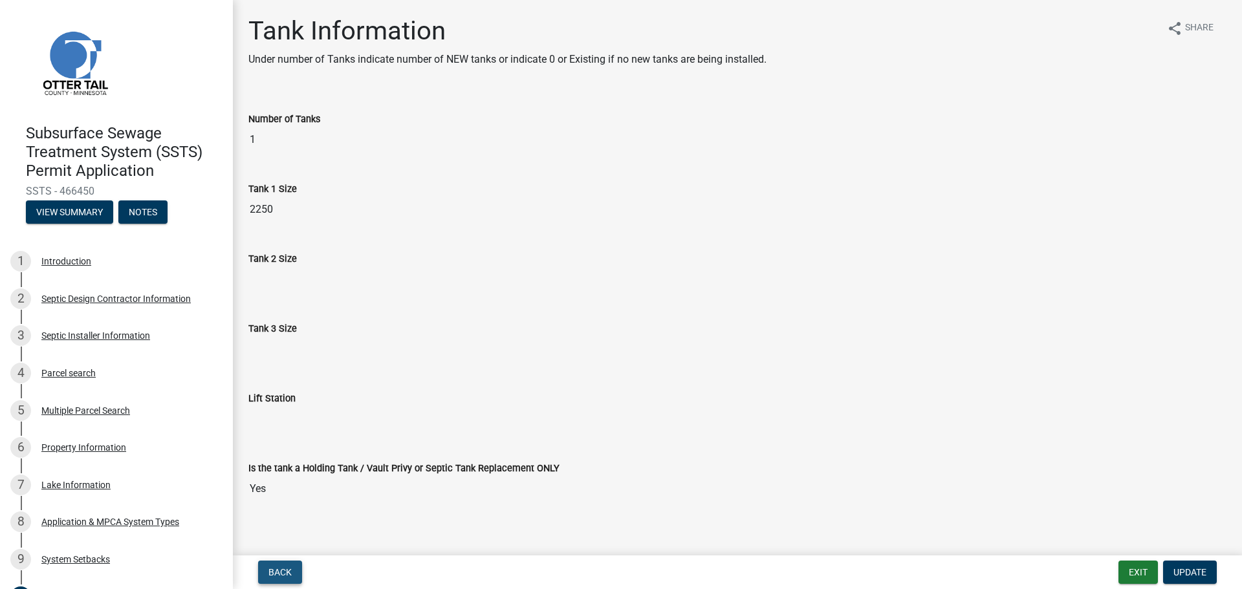
click at [276, 571] on span "Back" at bounding box center [279, 572] width 23 height 10
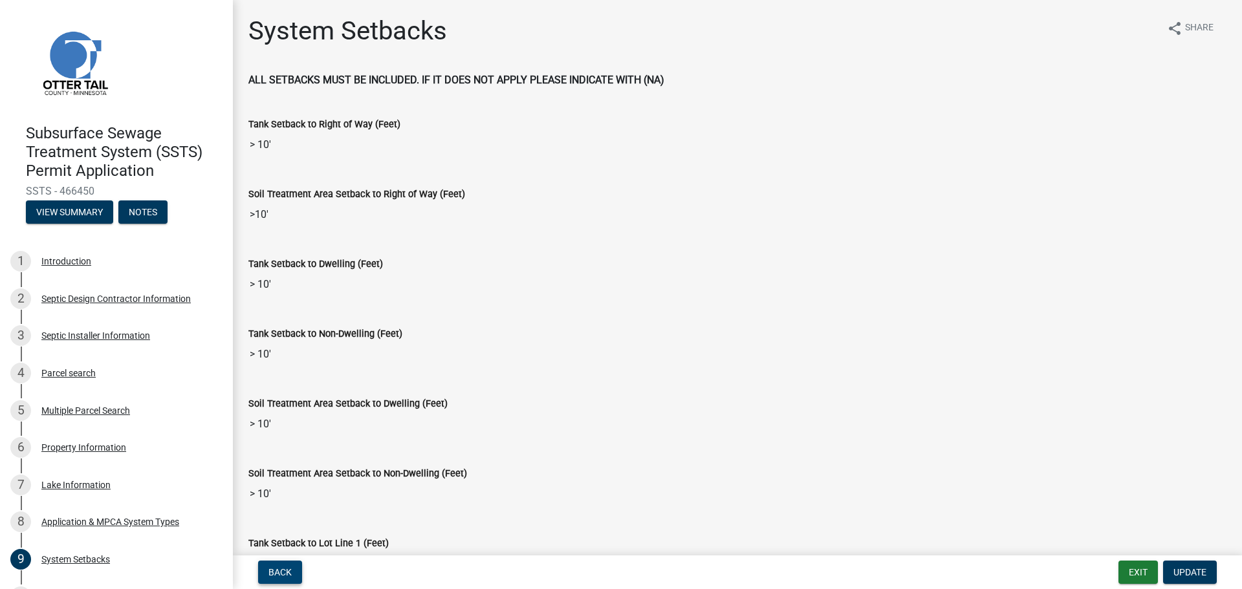
click at [276, 571] on span "Back" at bounding box center [279, 572] width 23 height 10
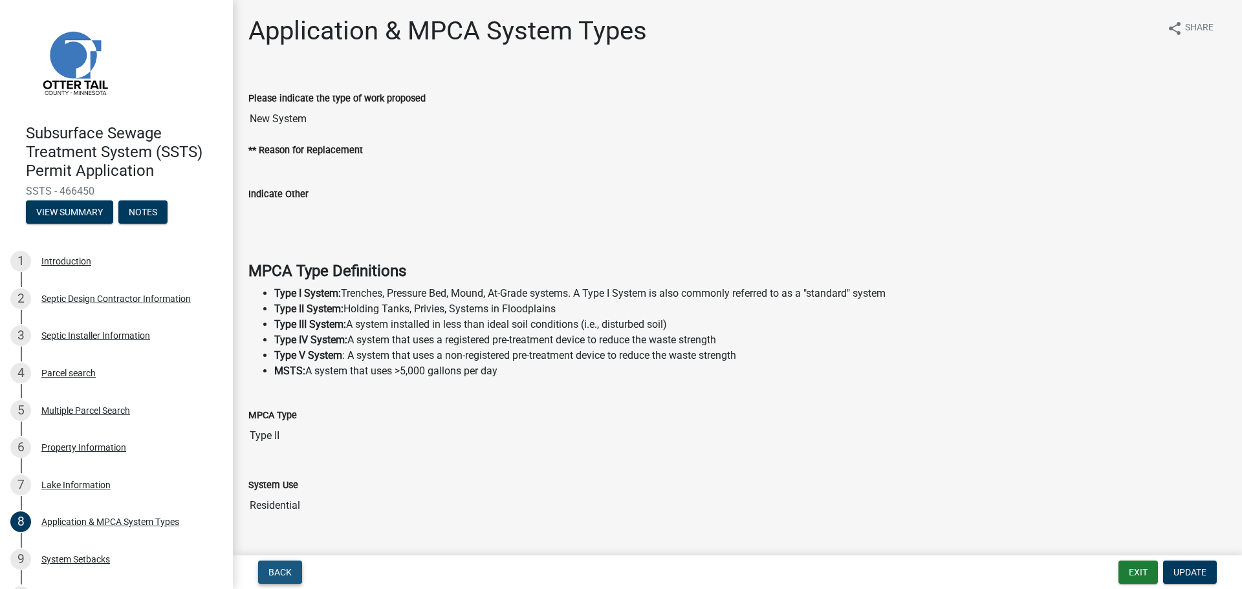
click at [276, 571] on span "Back" at bounding box center [279, 572] width 23 height 10
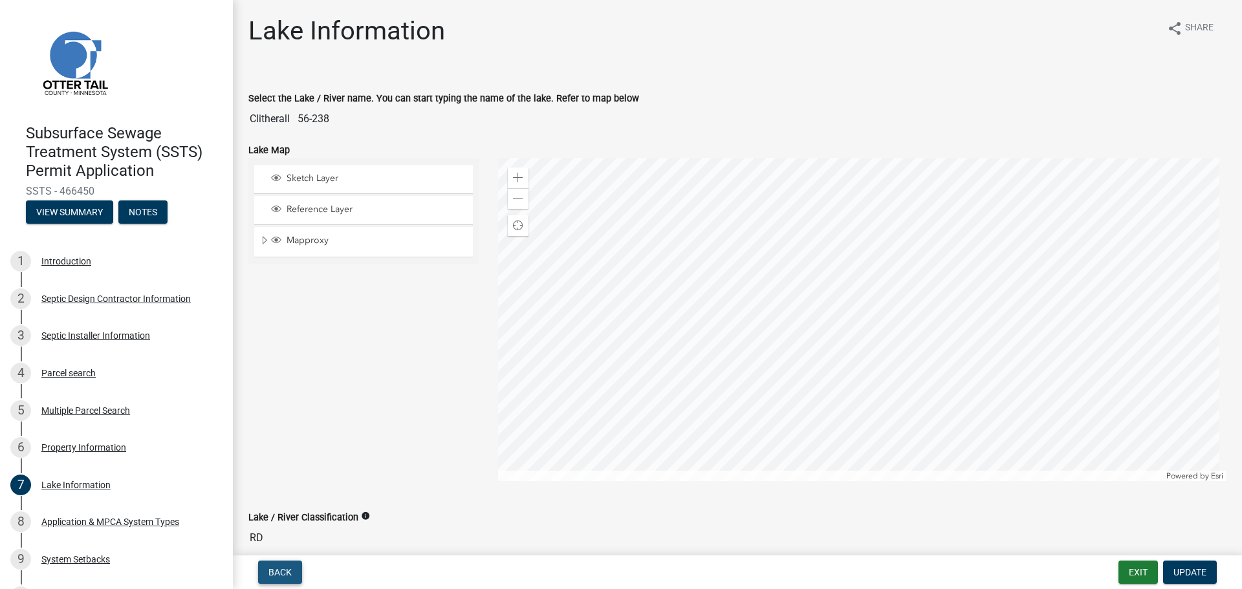
click at [276, 571] on span "Back" at bounding box center [279, 572] width 23 height 10
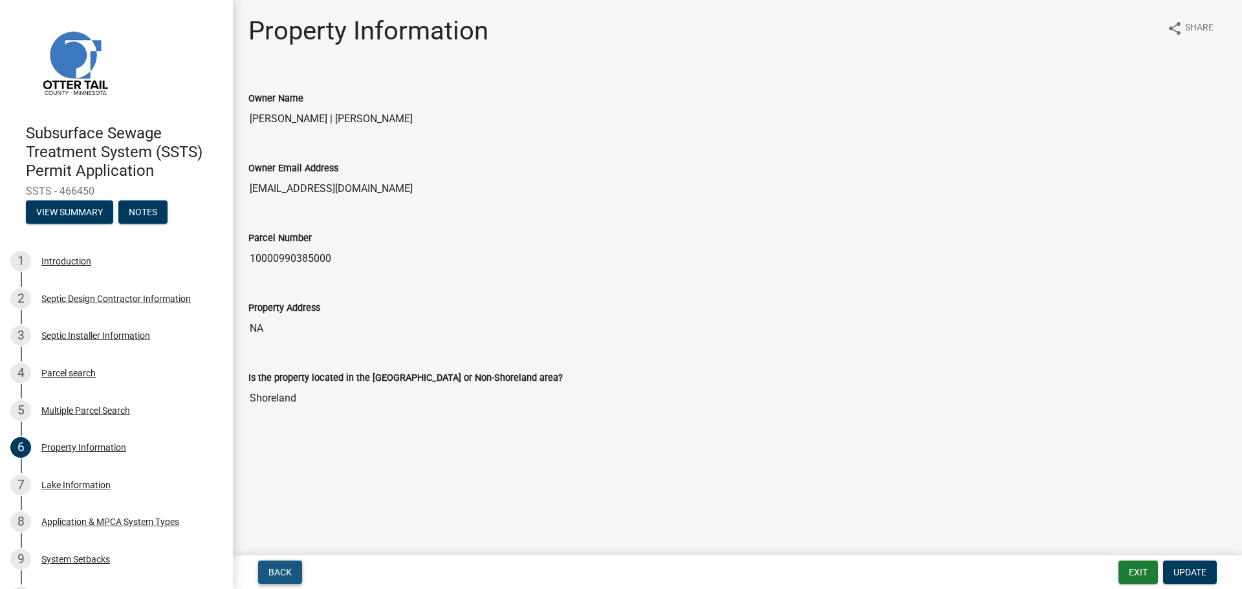
click at [276, 571] on span "Back" at bounding box center [279, 572] width 23 height 10
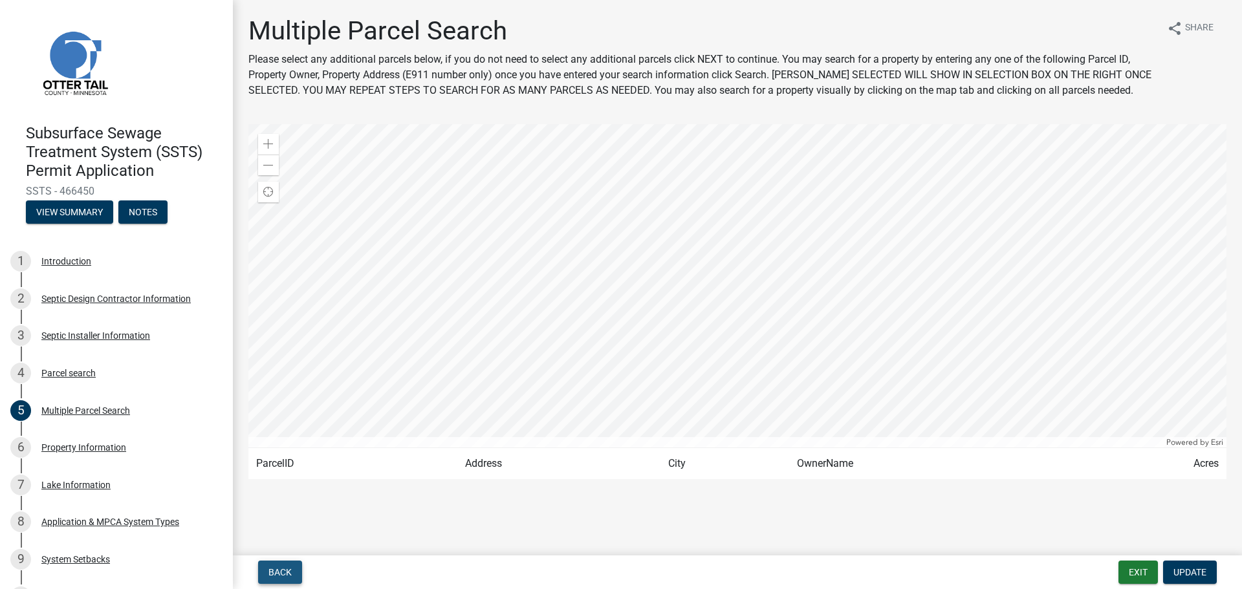
click at [276, 571] on span "Back" at bounding box center [279, 572] width 23 height 10
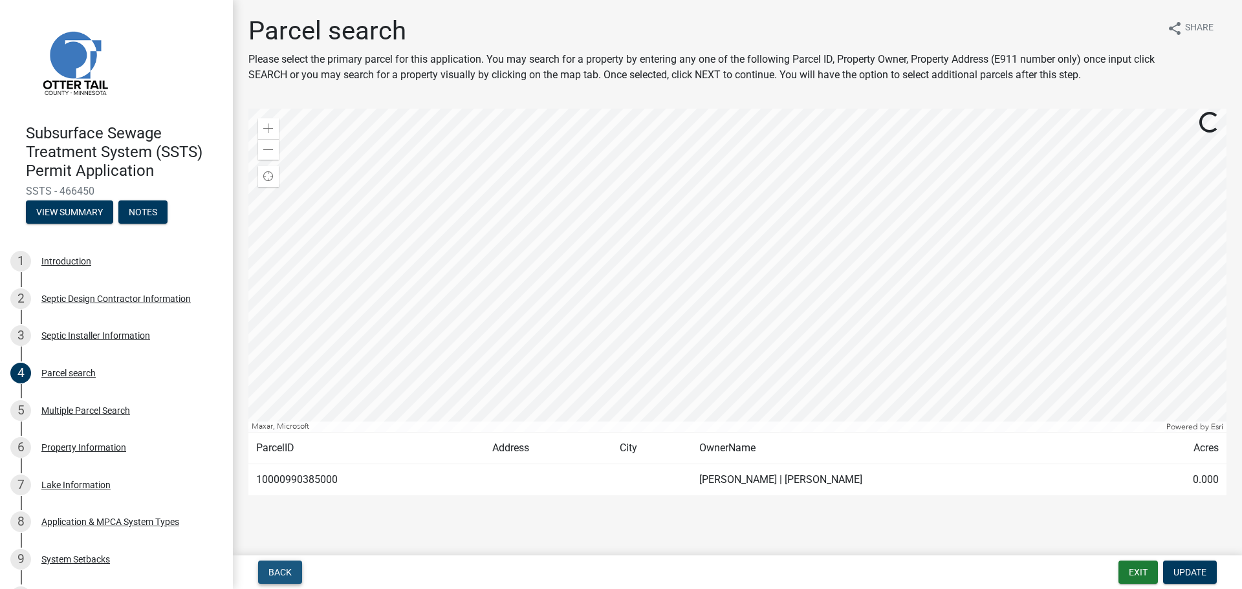
click at [276, 571] on span "Back" at bounding box center [279, 572] width 23 height 10
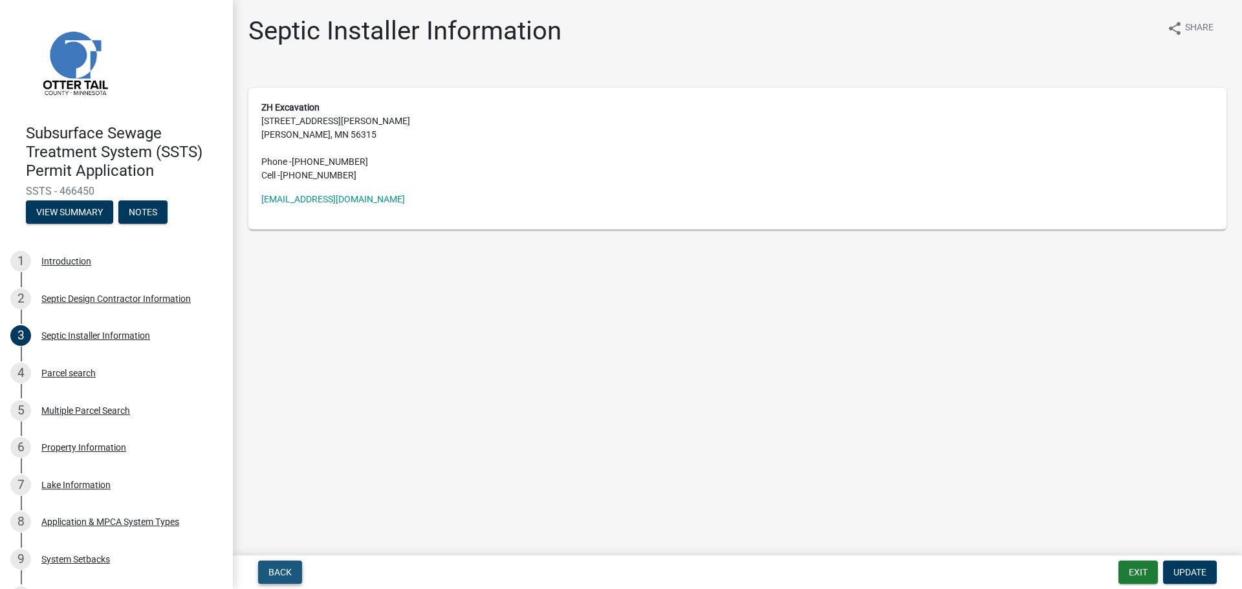
click at [276, 571] on span "Back" at bounding box center [279, 572] width 23 height 10
click at [292, 576] on button "Back" at bounding box center [280, 572] width 44 height 23
click at [611, 347] on main "Septic Installer Information share Share ZH Excavation [STREET_ADDRESS][PERSON_…" at bounding box center [737, 275] width 1009 height 550
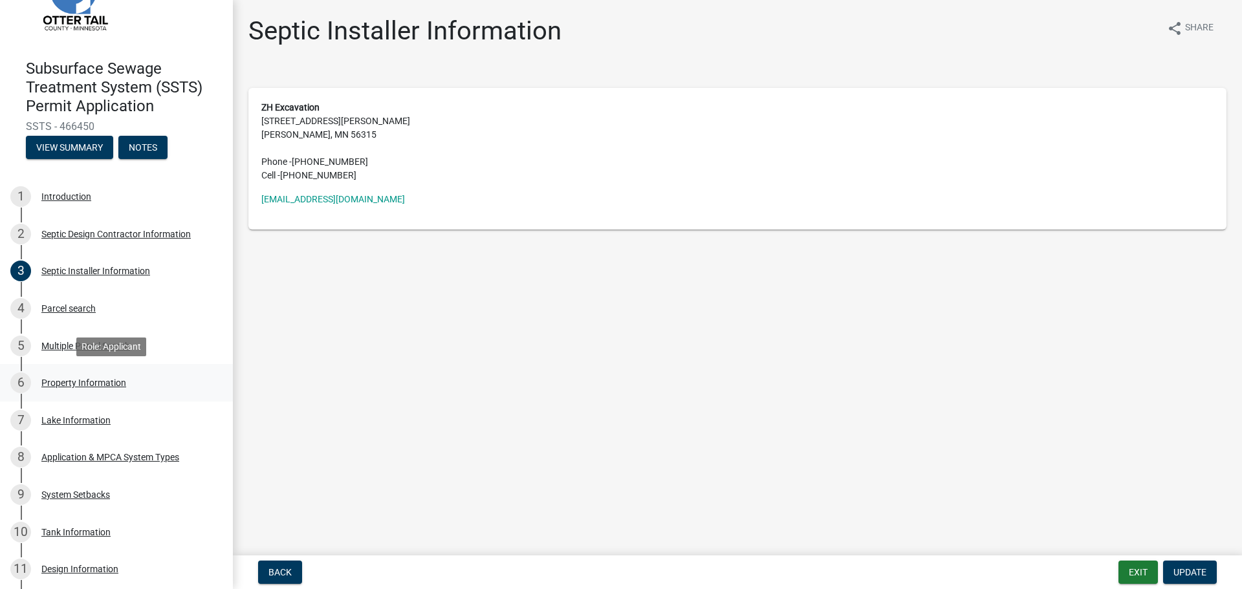
click at [84, 382] on div "Property Information" at bounding box center [83, 382] width 85 height 9
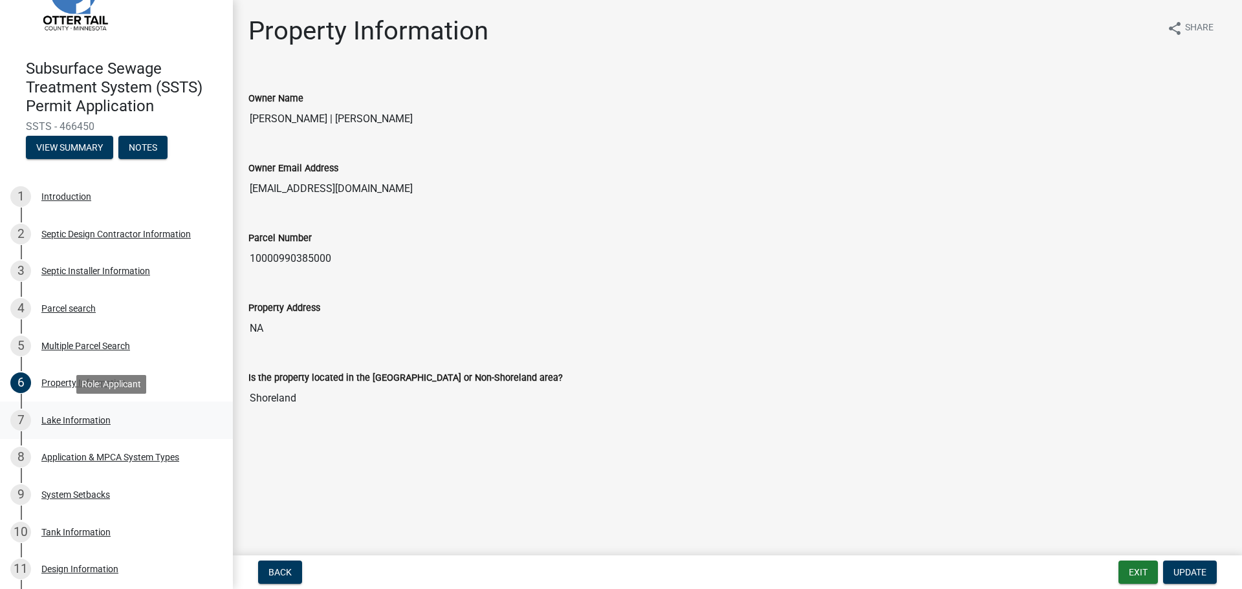
click at [92, 420] on div "Lake Information" at bounding box center [75, 420] width 69 height 9
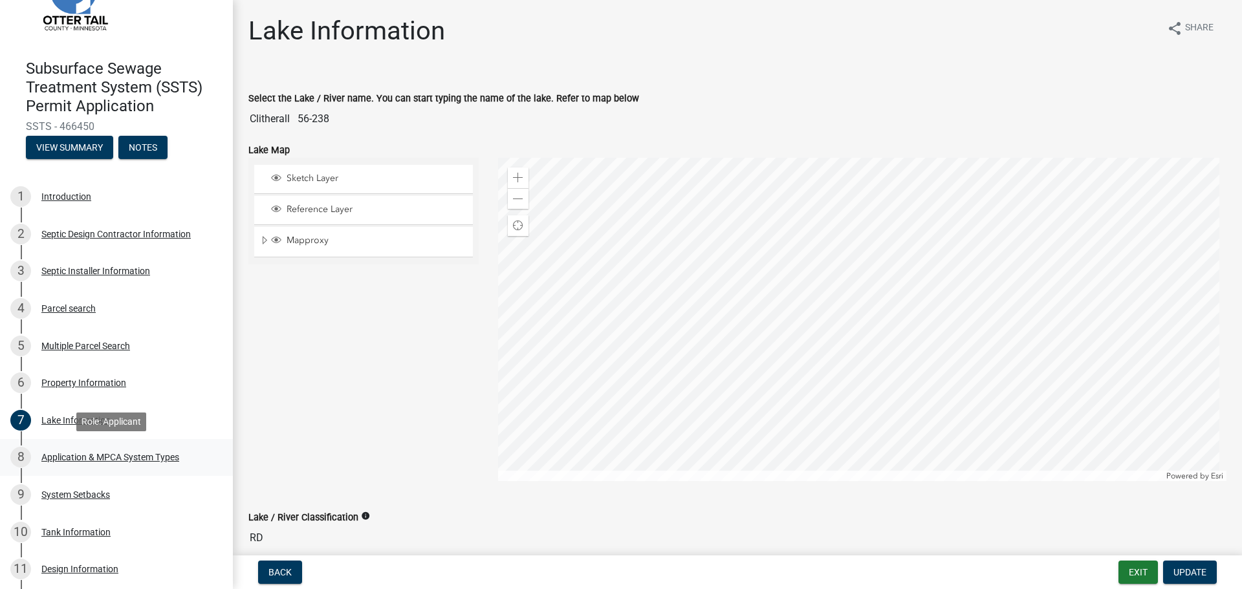
click at [92, 459] on div "Application & MPCA System Types" at bounding box center [110, 457] width 138 height 9
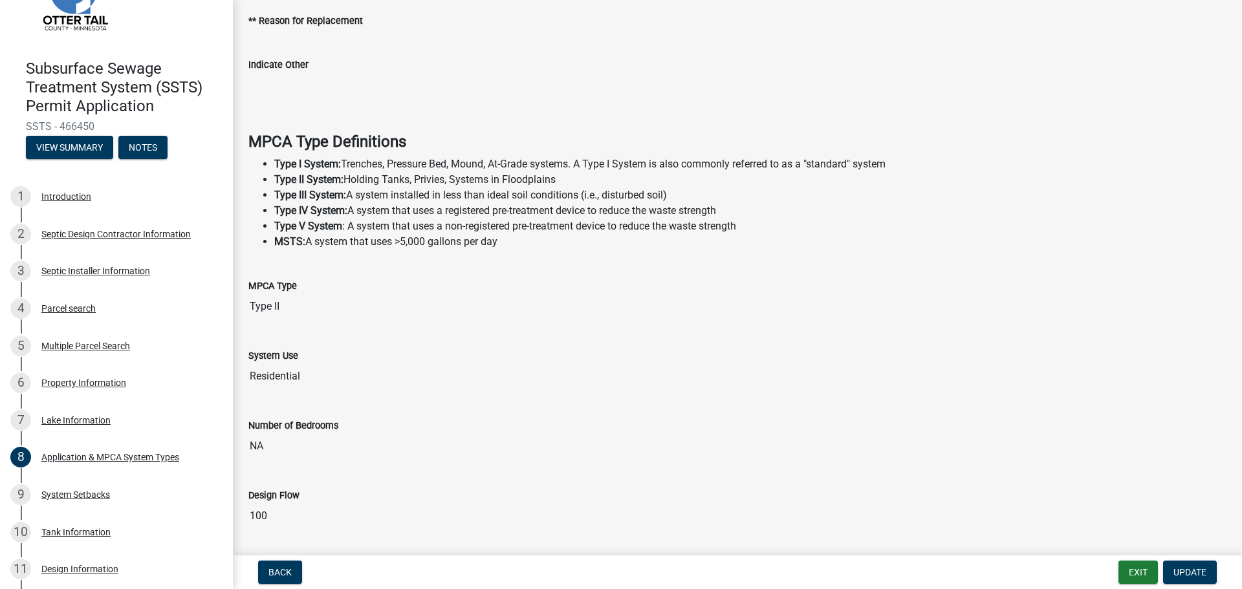
scroll to position [169, 0]
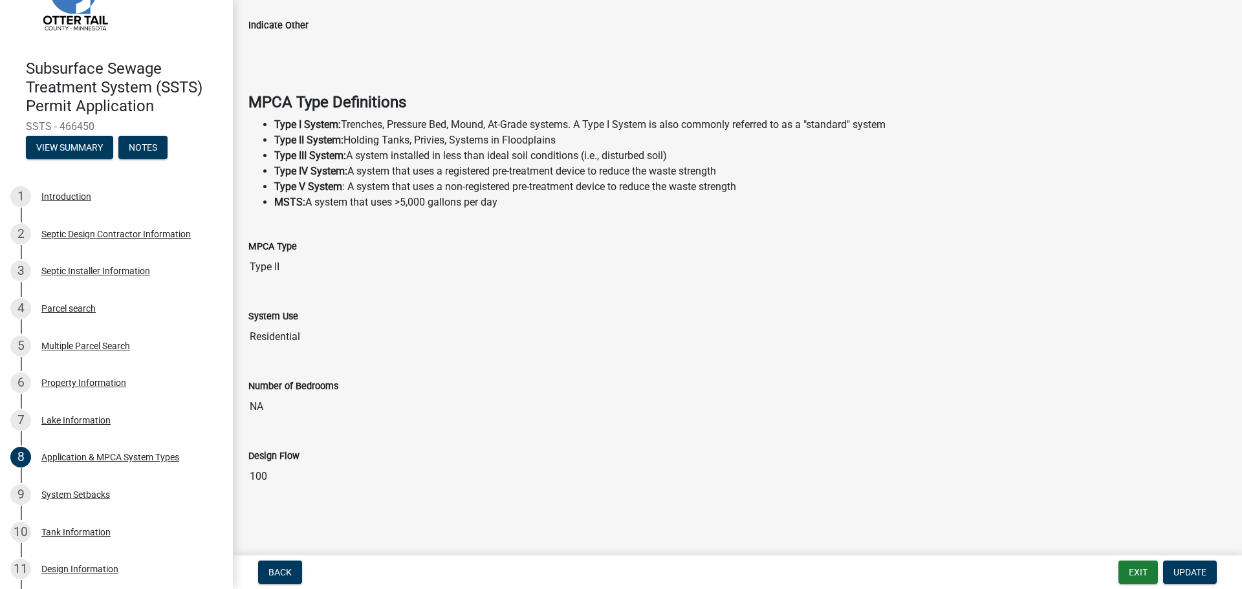
click at [299, 419] on input "NA" at bounding box center [737, 407] width 978 height 26
click at [266, 399] on input "NA" at bounding box center [737, 407] width 978 height 26
drag, startPoint x: 263, startPoint y: 405, endPoint x: 238, endPoint y: 404, distance: 24.6
click at [238, 404] on div "Application & MPCA System Types share Share Please indicate the type of work pr…" at bounding box center [737, 179] width 1009 height 665
click at [297, 415] on input "NA" at bounding box center [737, 407] width 978 height 26
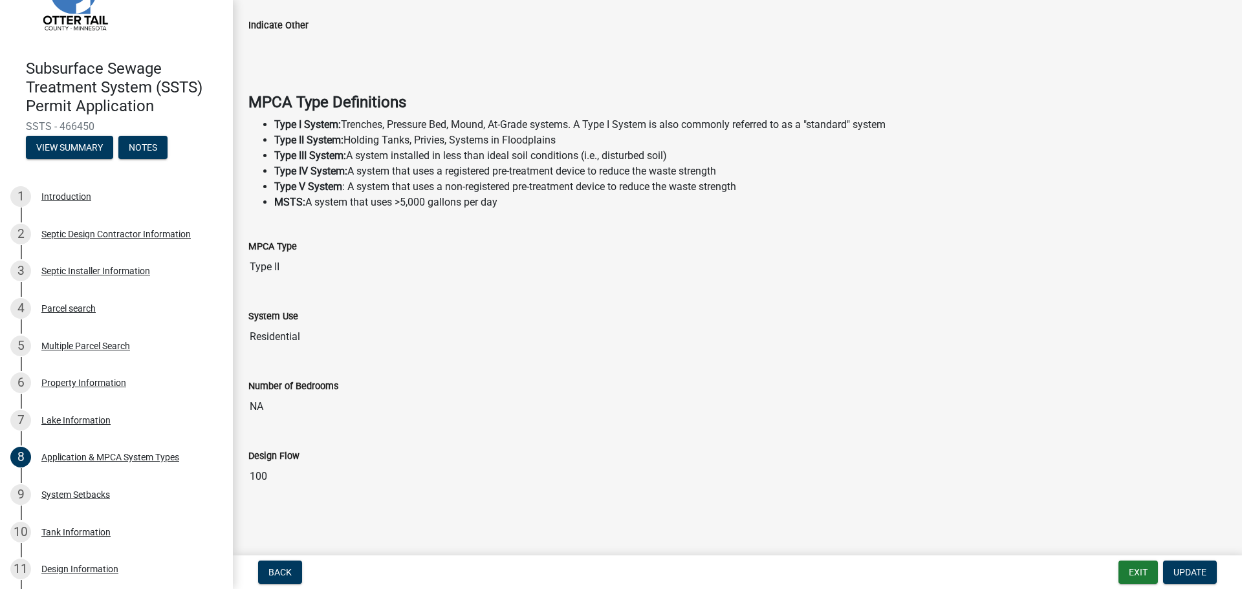
click at [467, 453] on div "Design Flow" at bounding box center [737, 456] width 978 height 16
click at [305, 415] on input "NA" at bounding box center [737, 407] width 978 height 26
drag, startPoint x: 281, startPoint y: 413, endPoint x: 184, endPoint y: 399, distance: 97.4
click at [184, 399] on div "Subsurface Sewage Treatment System (SSTS) Permit Application SSTS - 466450 View…" at bounding box center [621, 294] width 1242 height 589
click at [272, 476] on input "100" at bounding box center [737, 477] width 978 height 26
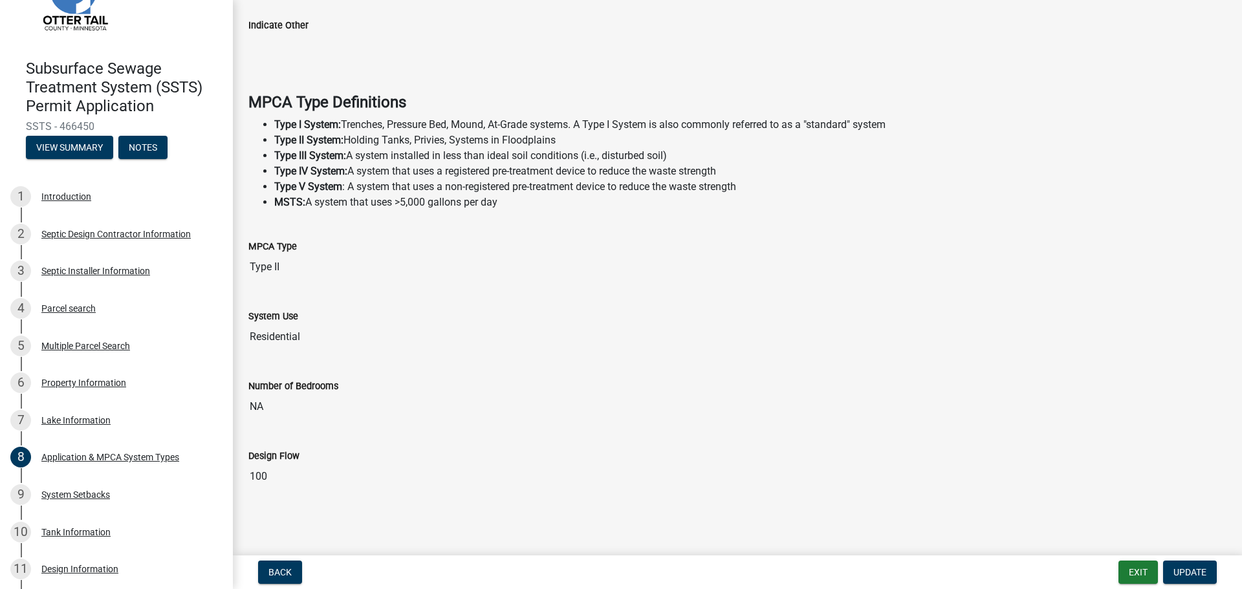
drag, startPoint x: 272, startPoint y: 476, endPoint x: 252, endPoint y: 475, distance: 20.1
click at [252, 475] on input "100" at bounding box center [737, 477] width 978 height 26
click at [263, 404] on input "NA" at bounding box center [737, 407] width 978 height 26
drag, startPoint x: 266, startPoint y: 407, endPoint x: 232, endPoint y: 402, distance: 34.7
click at [232, 402] on div "Subsurface Sewage Treatment System (SSTS) Permit Application SSTS - 466450 View…" at bounding box center [621, 294] width 1242 height 589
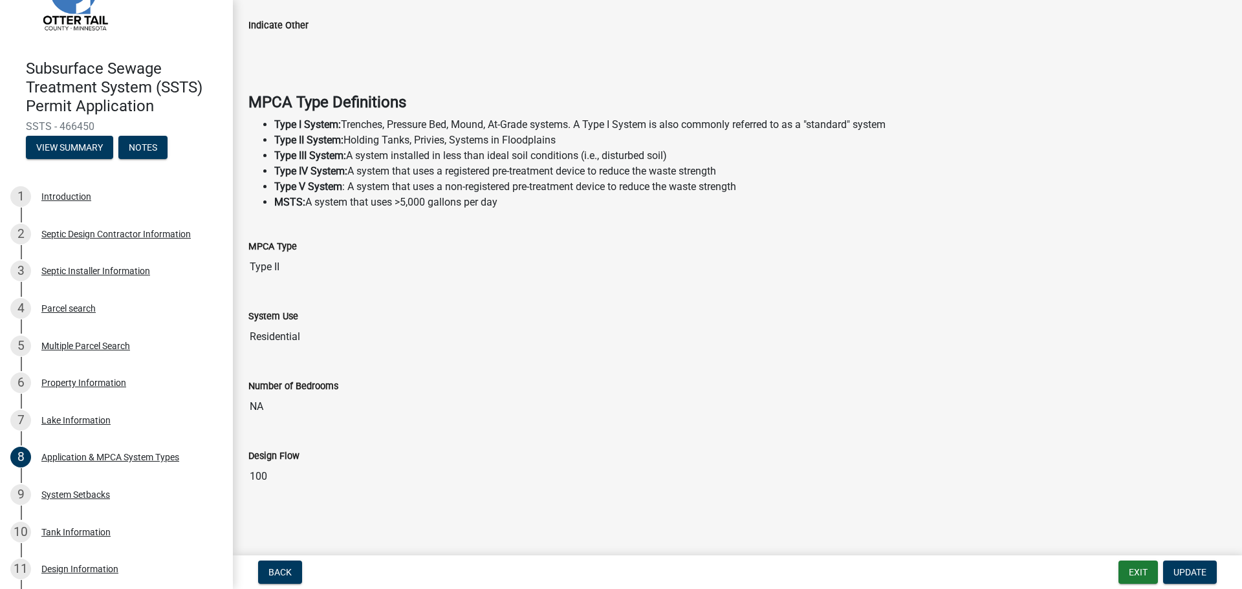
drag, startPoint x: 284, startPoint y: 477, endPoint x: 241, endPoint y: 473, distance: 42.8
click at [241, 473] on div "Design Flow 100" at bounding box center [737, 465] width 997 height 70
click at [591, 348] on input "Residential" at bounding box center [737, 337] width 978 height 26
click at [326, 341] on input "Residential" at bounding box center [737, 337] width 978 height 26
click at [285, 409] on input "NA" at bounding box center [737, 407] width 978 height 26
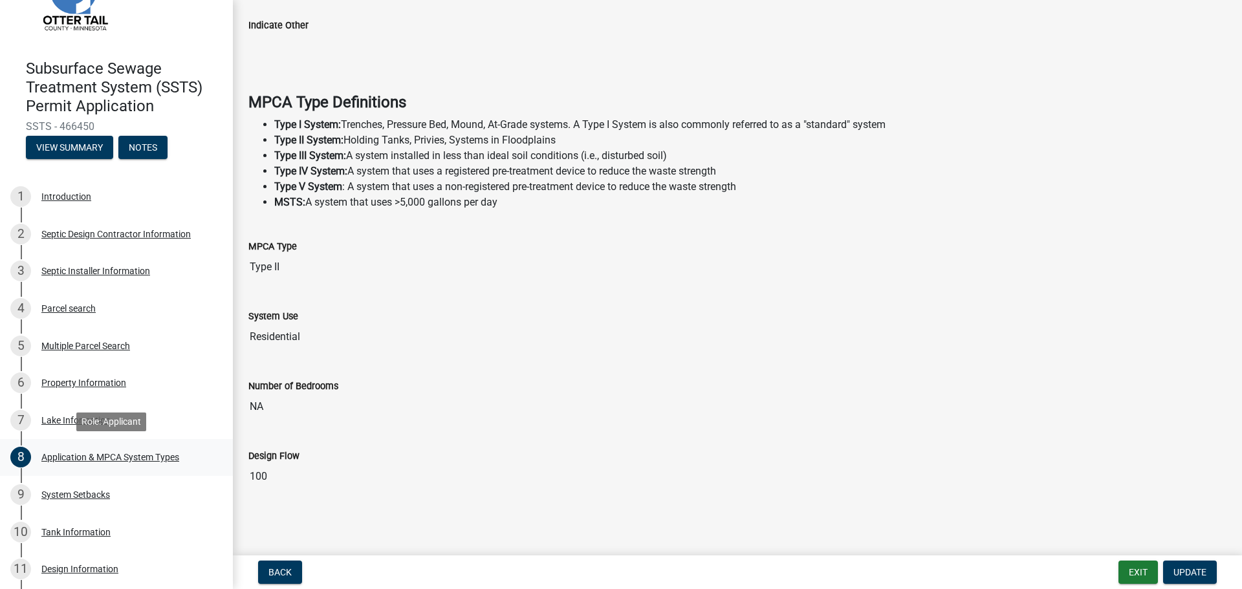
drag, startPoint x: 280, startPoint y: 477, endPoint x: 160, endPoint y: 472, distance: 119.8
click at [155, 473] on div "Subsurface Sewage Treatment System (SSTS) Permit Application SSTS - 466450 View…" at bounding box center [621, 294] width 1242 height 589
click at [556, 347] on input "Residential" at bounding box center [737, 337] width 978 height 26
click at [269, 391] on label "Number of Bedrooms" at bounding box center [293, 386] width 90 height 9
click at [269, 394] on input "NA" at bounding box center [737, 407] width 978 height 26
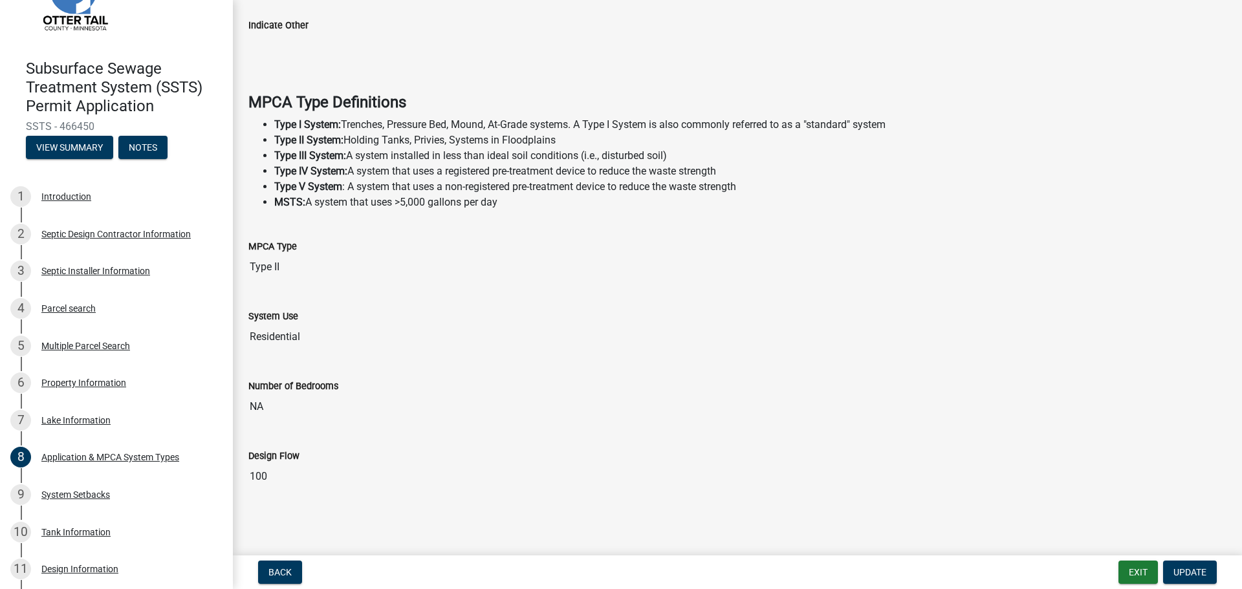
click at [269, 402] on input "NA" at bounding box center [737, 407] width 978 height 26
click at [259, 406] on input "NA" at bounding box center [737, 407] width 978 height 26
click at [1195, 567] on span "Update" at bounding box center [1189, 572] width 33 height 10
click at [1194, 572] on span "Update" at bounding box center [1189, 572] width 33 height 10
click at [1191, 570] on span "Update" at bounding box center [1189, 572] width 33 height 10
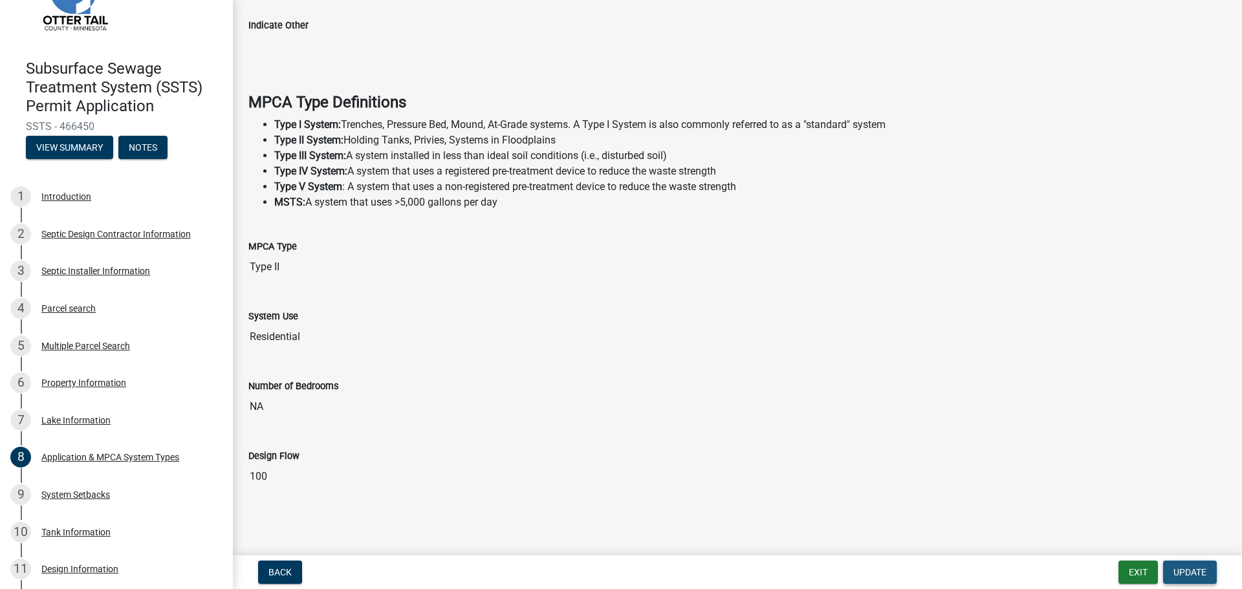
click at [1191, 570] on span "Update" at bounding box center [1189, 572] width 33 height 10
click at [94, 495] on div "System Setbacks" at bounding box center [75, 494] width 69 height 9
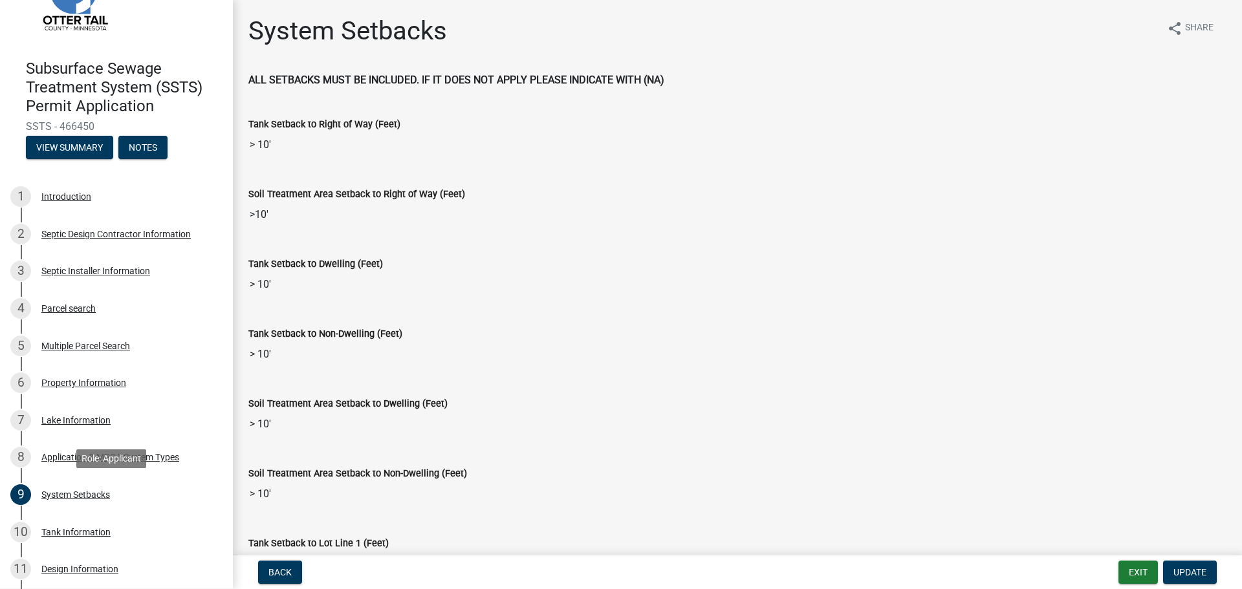
scroll to position [194, 0]
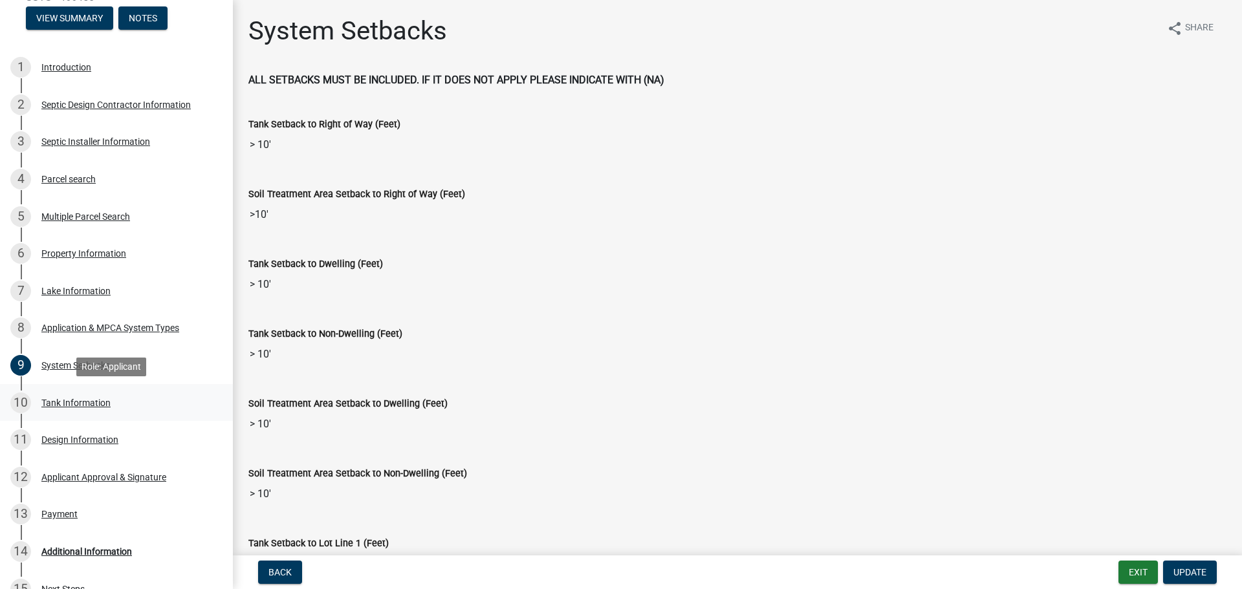
click at [74, 405] on div "Tank Information" at bounding box center [75, 402] width 69 height 9
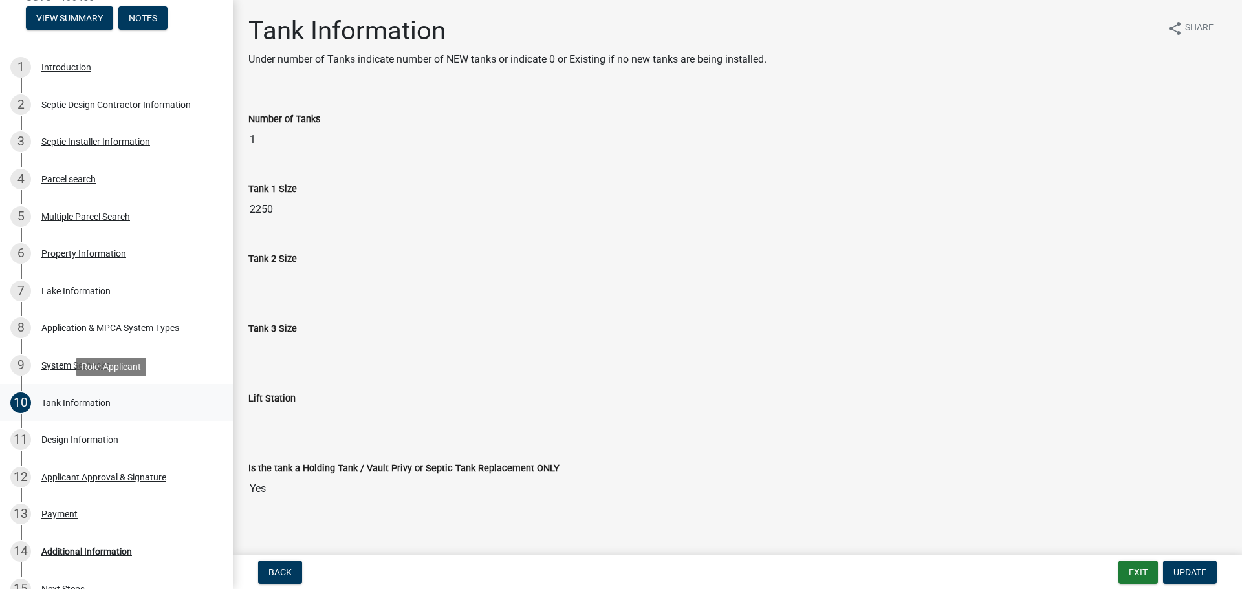
click at [63, 402] on div "Tank Information" at bounding box center [75, 402] width 69 height 9
click at [58, 444] on div "Design Information" at bounding box center [79, 439] width 77 height 9
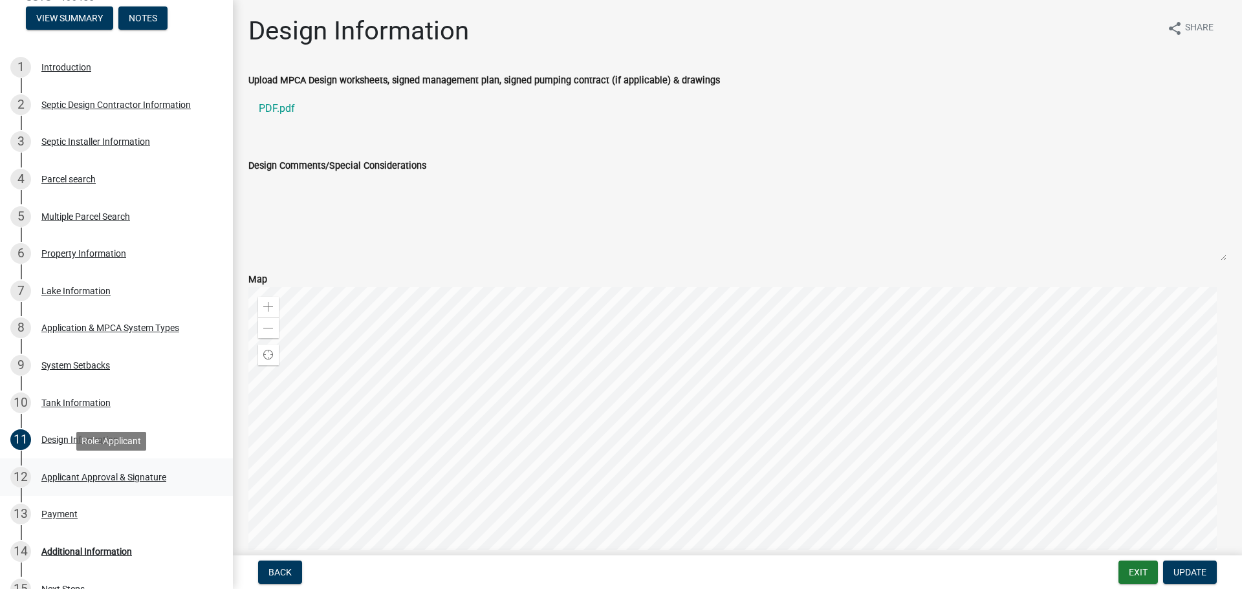
click at [60, 478] on div "Applicant Approval & Signature" at bounding box center [103, 477] width 125 height 9
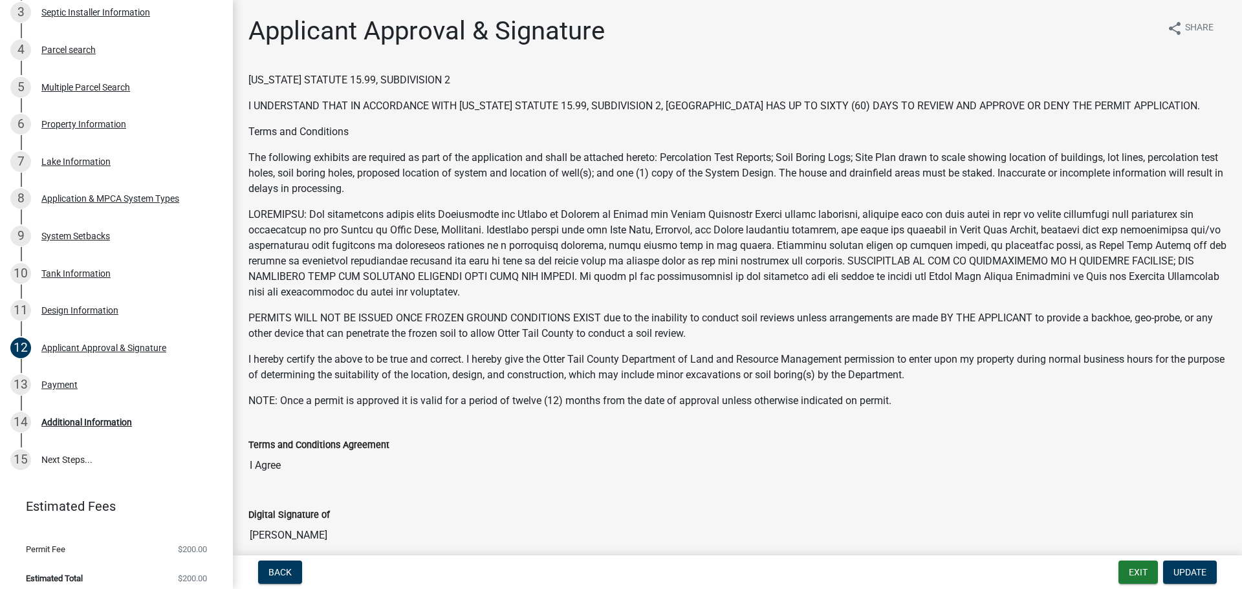
scroll to position [332, 0]
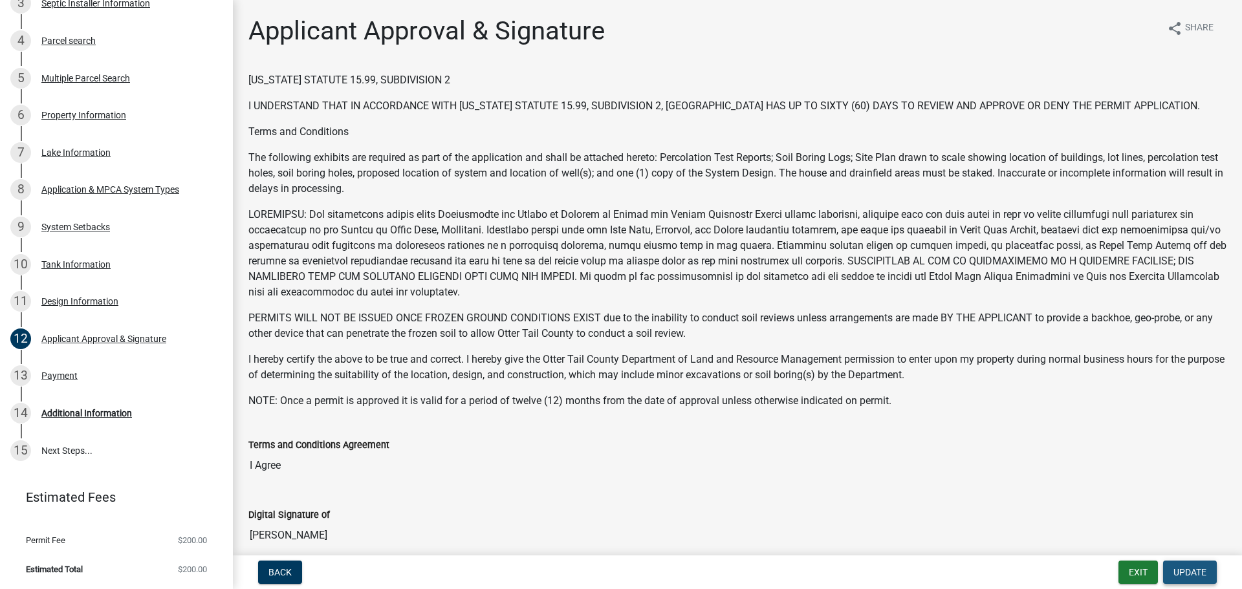
click at [1202, 574] on span "Update" at bounding box center [1189, 572] width 33 height 10
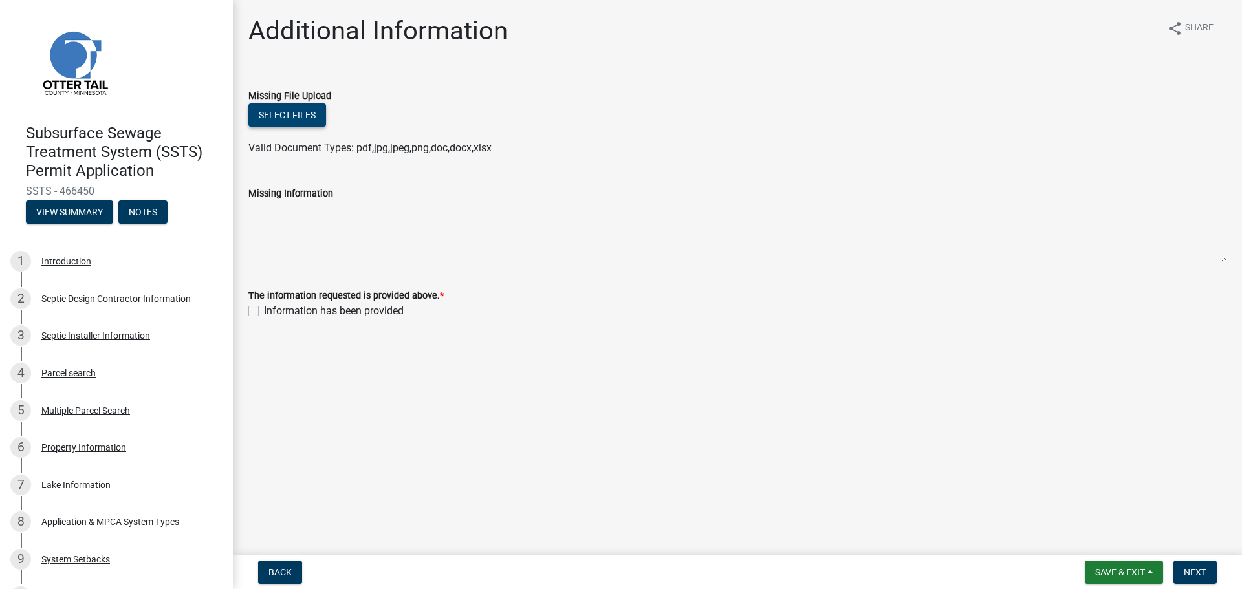
click at [279, 111] on button "Select files" at bounding box center [287, 114] width 78 height 23
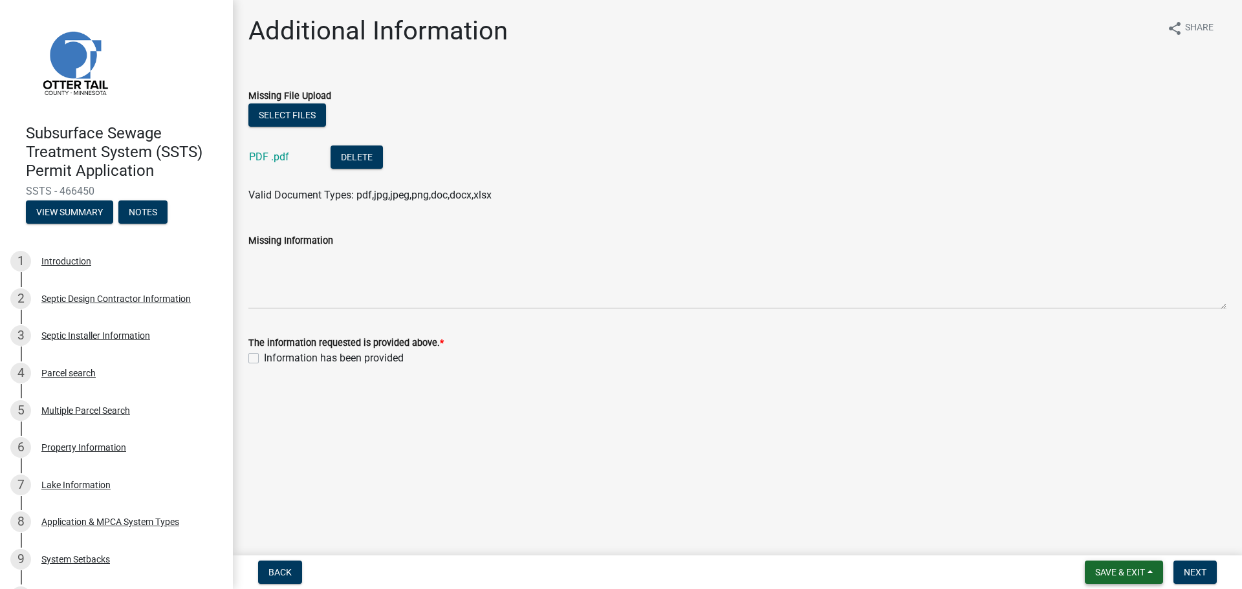
click at [1122, 576] on span "Save & Exit" at bounding box center [1120, 572] width 50 height 10
click at [1092, 537] on button "Save & Exit" at bounding box center [1110, 538] width 103 height 31
